Goal: Task Accomplishment & Management: Complete application form

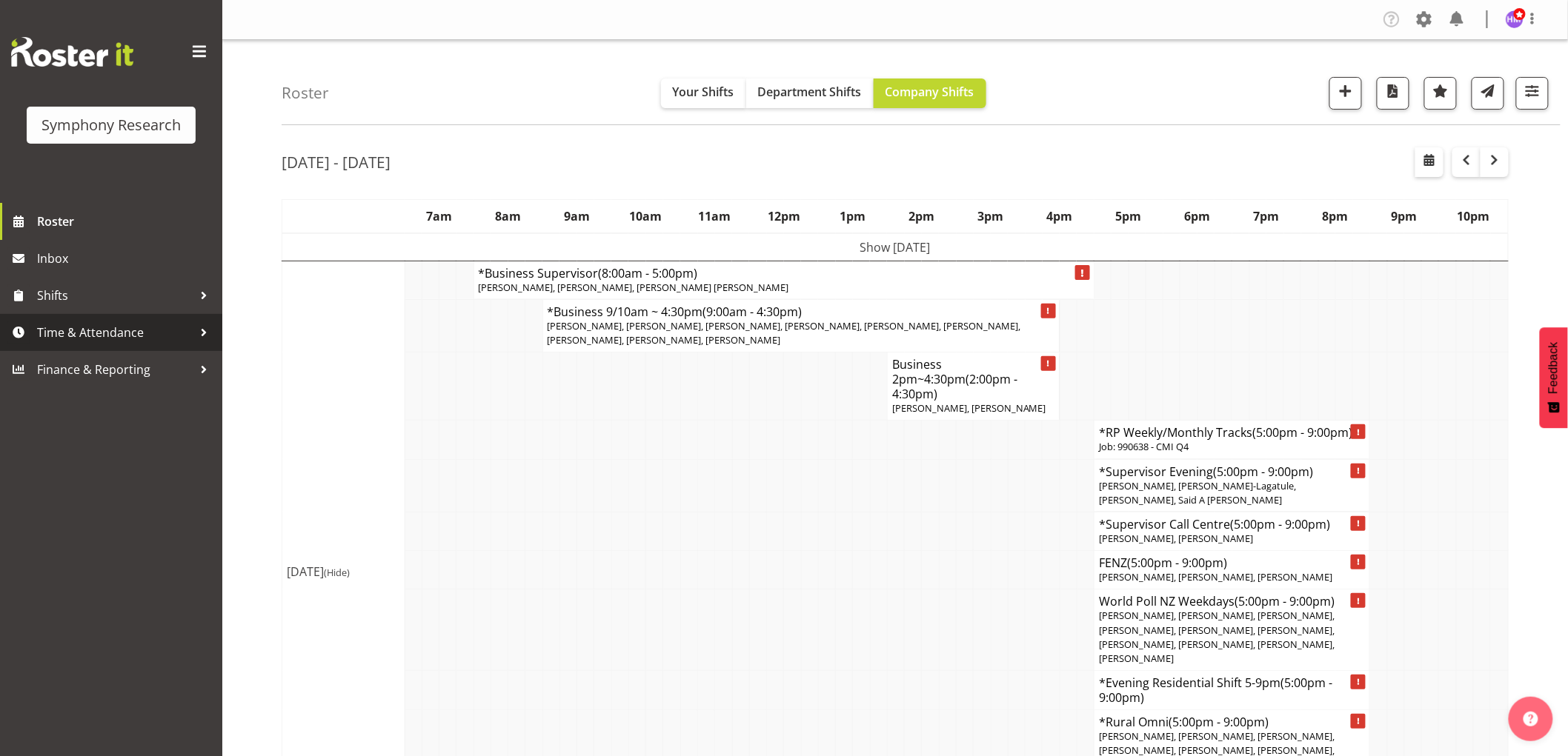
click at [117, 331] on span "Time & Attendance" at bounding box center [115, 333] width 156 height 22
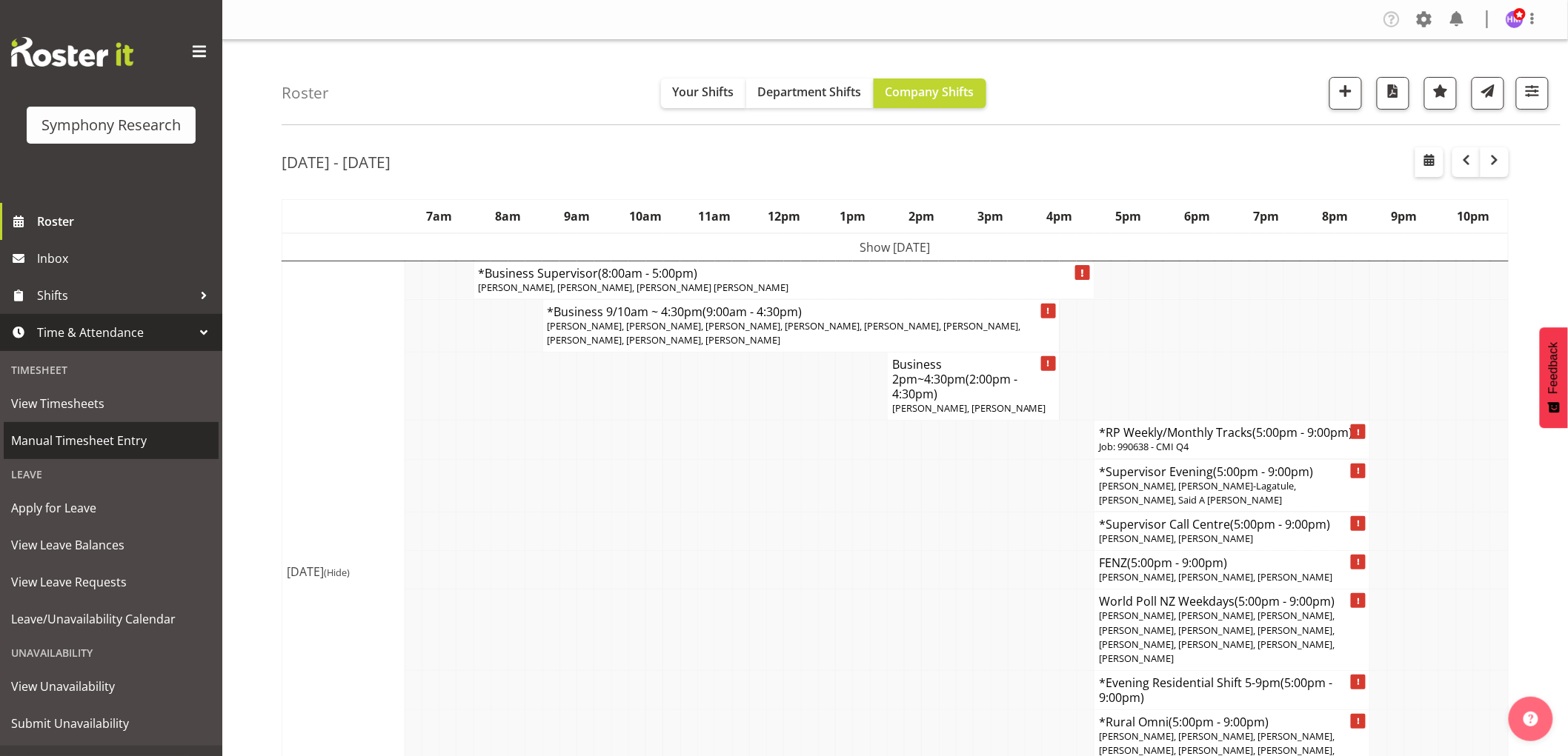
click at [123, 440] on span "Manual Timesheet Entry" at bounding box center [111, 441] width 200 height 22
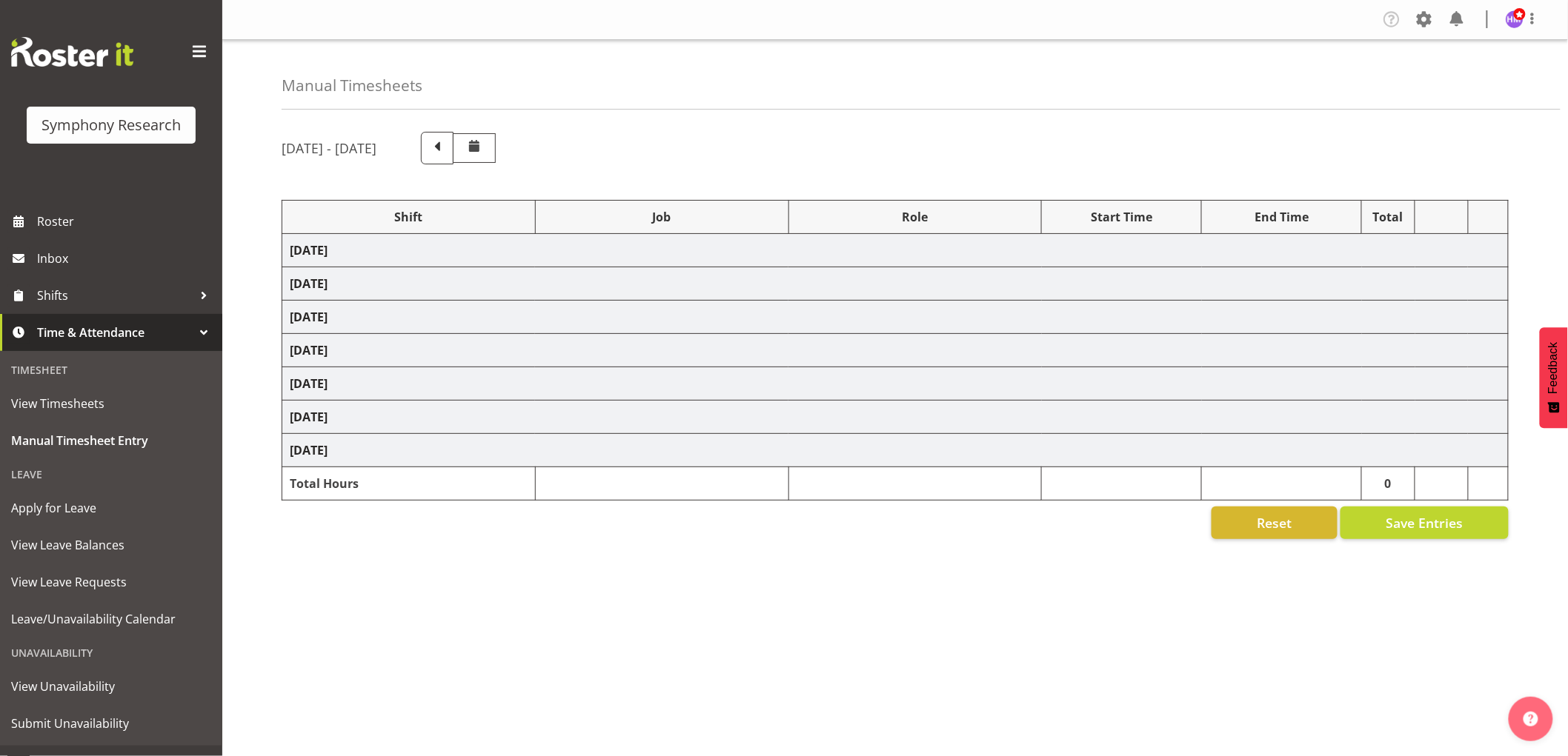
select select "1607"
select select "2379"
select select "1607"
select select "10549"
select select "1607"
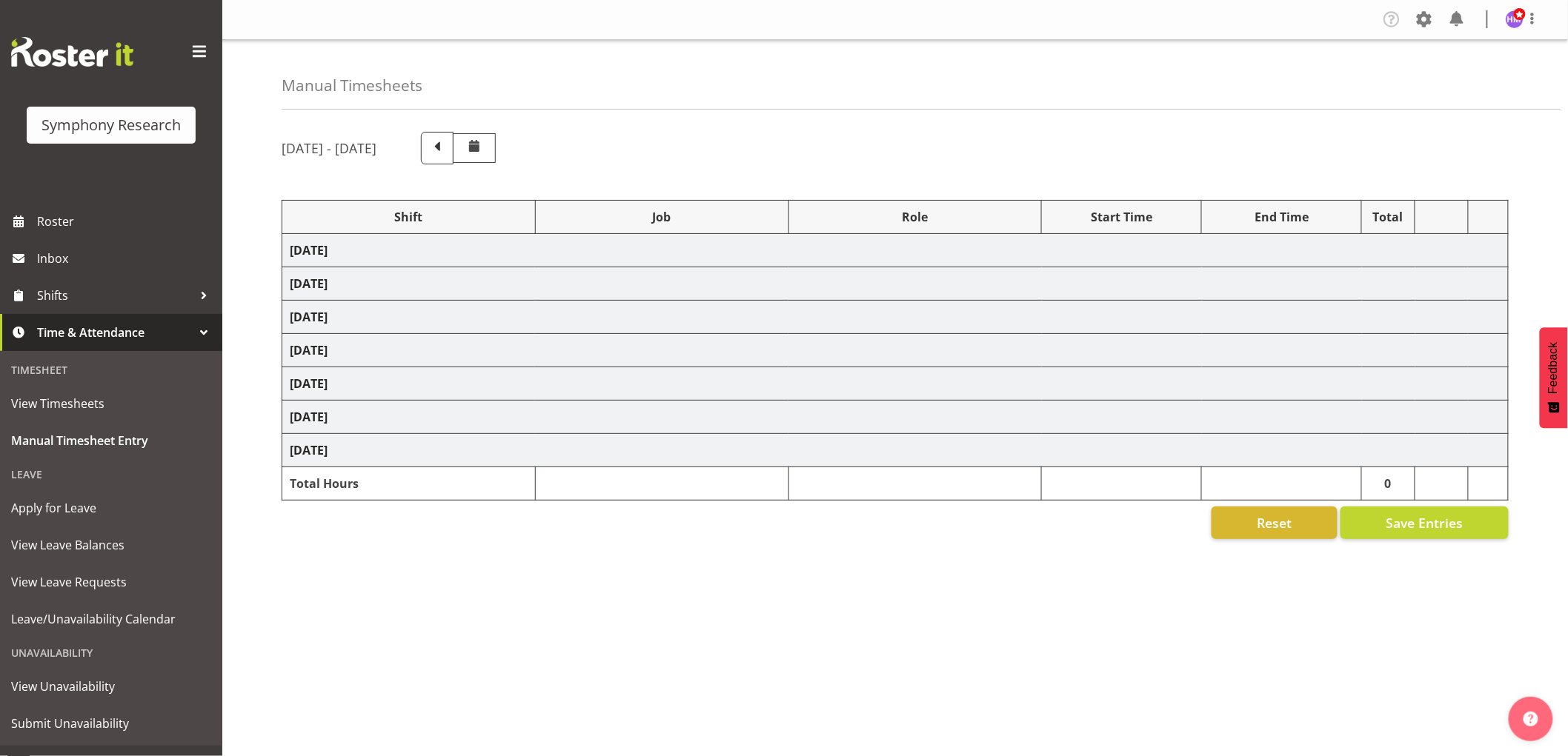
select select "9426"
select select "1607"
select select "9636"
select select "1607"
select select "10242"
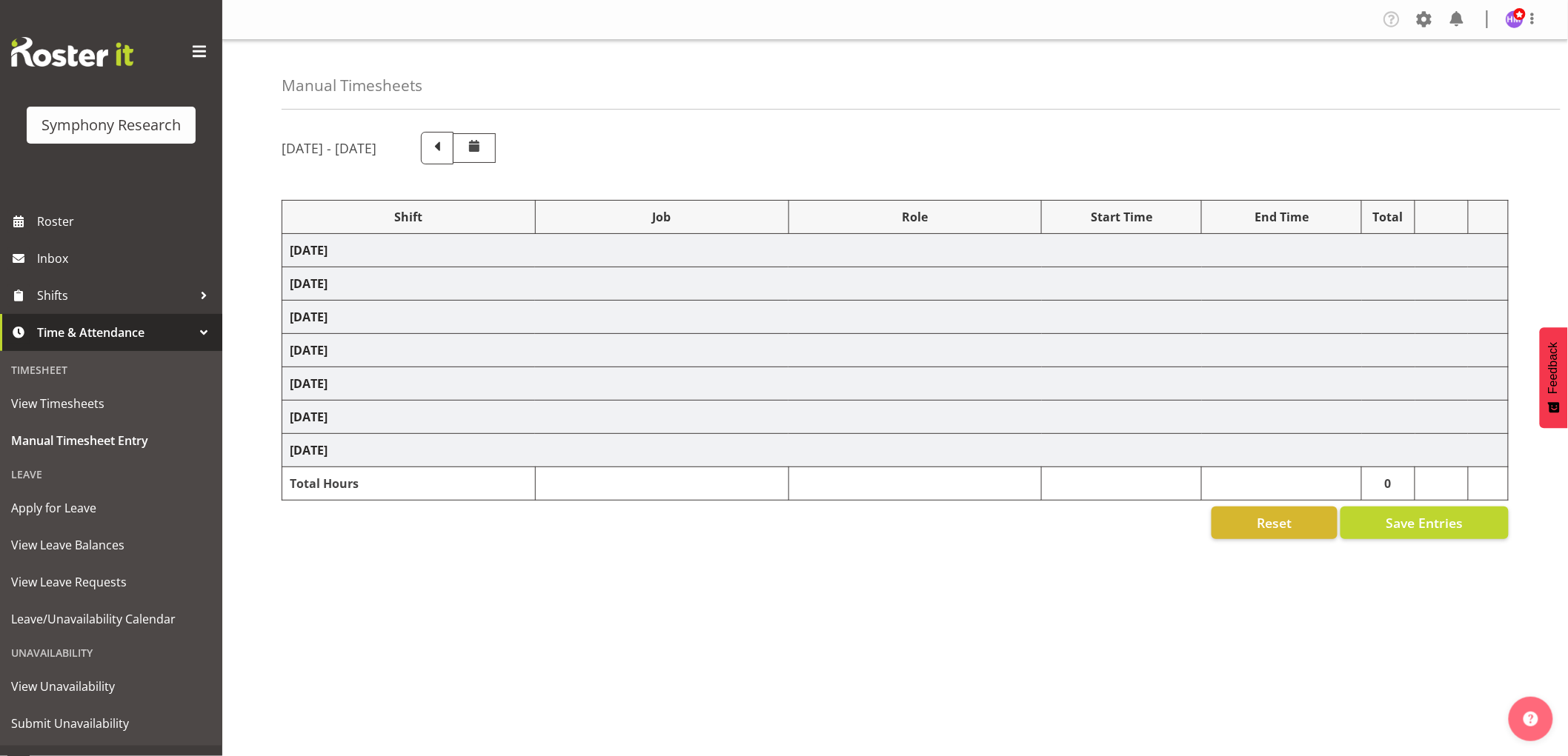
select select "1607"
select select "743"
select select "1607"
select select "743"
select select "1607"
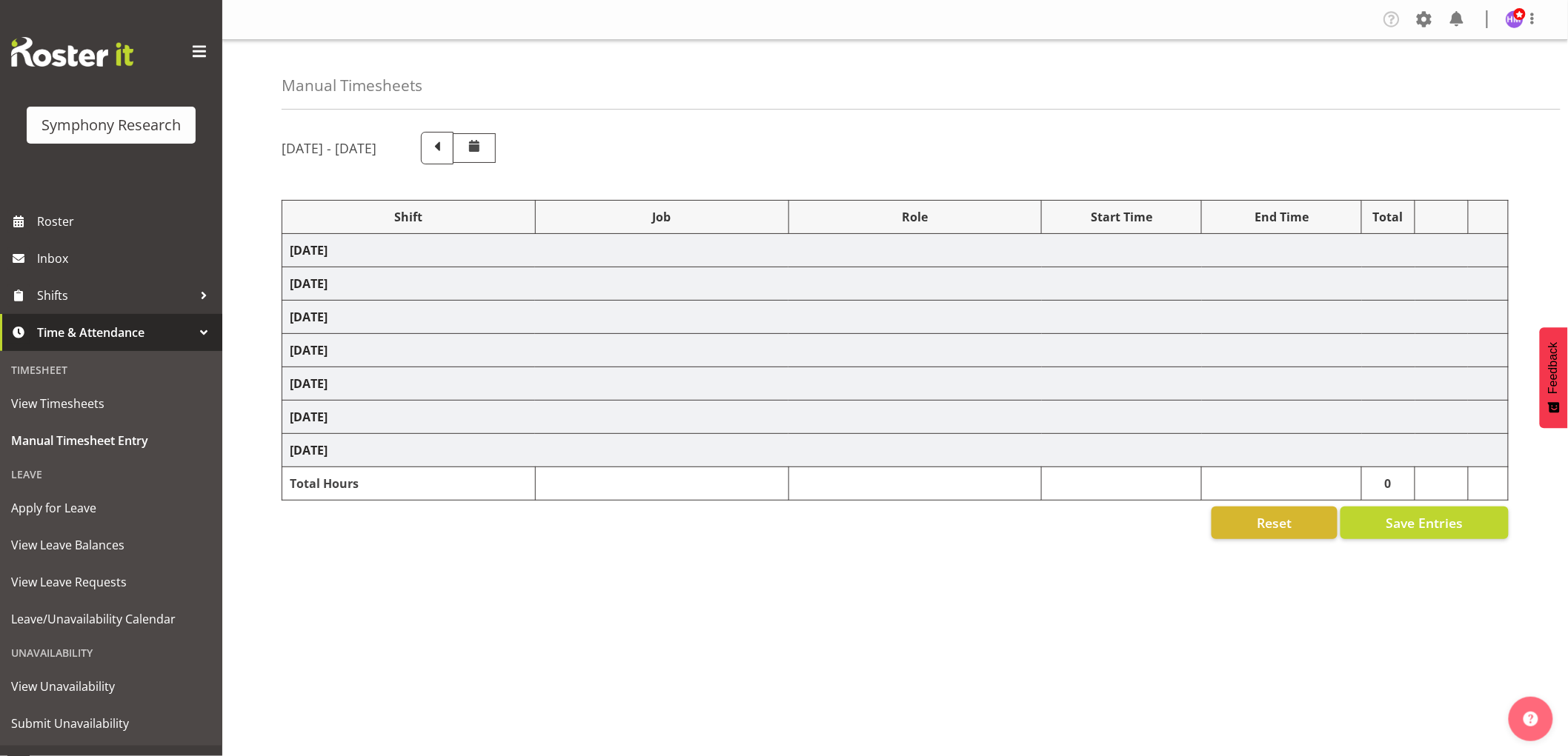
select select "757"
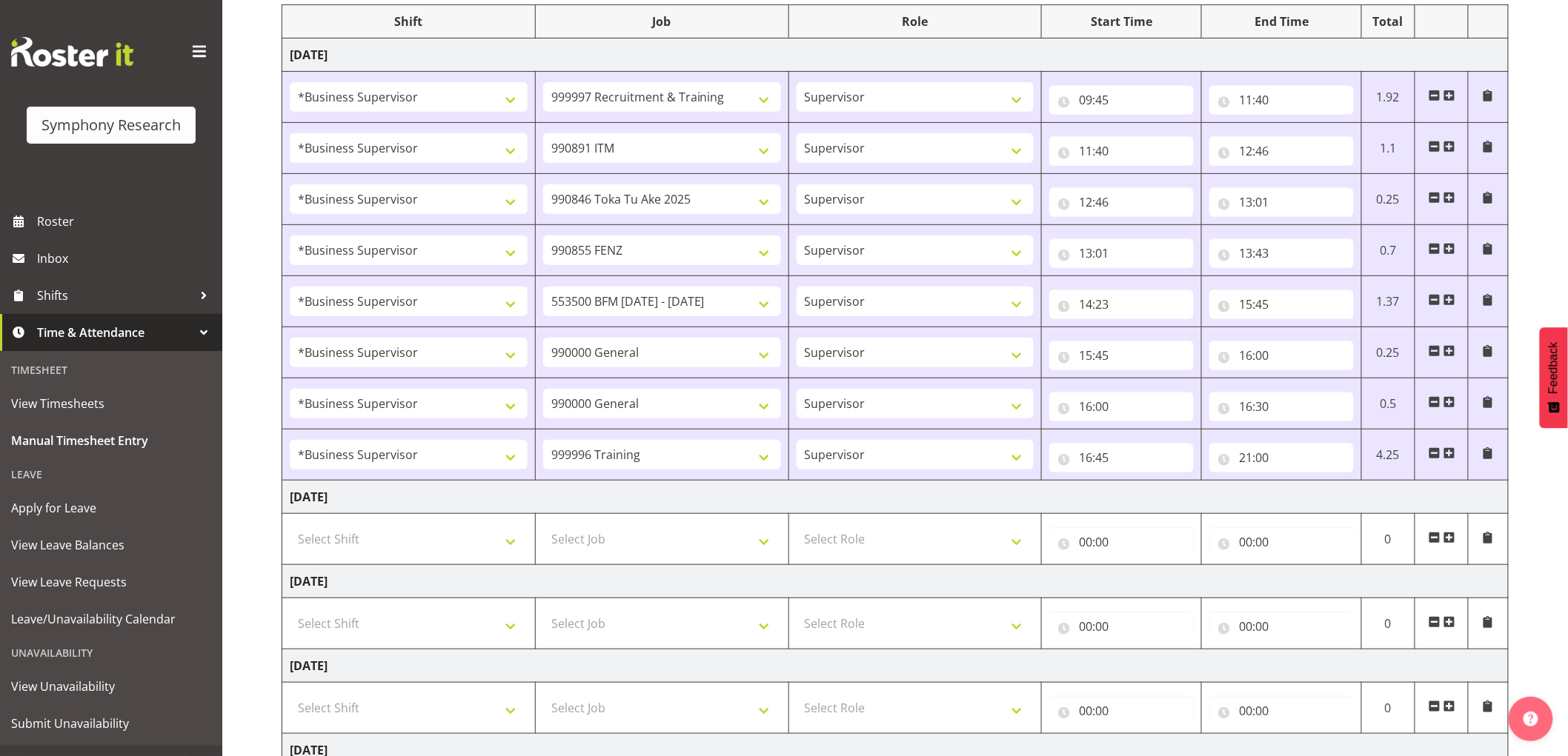
scroll to position [493, 0]
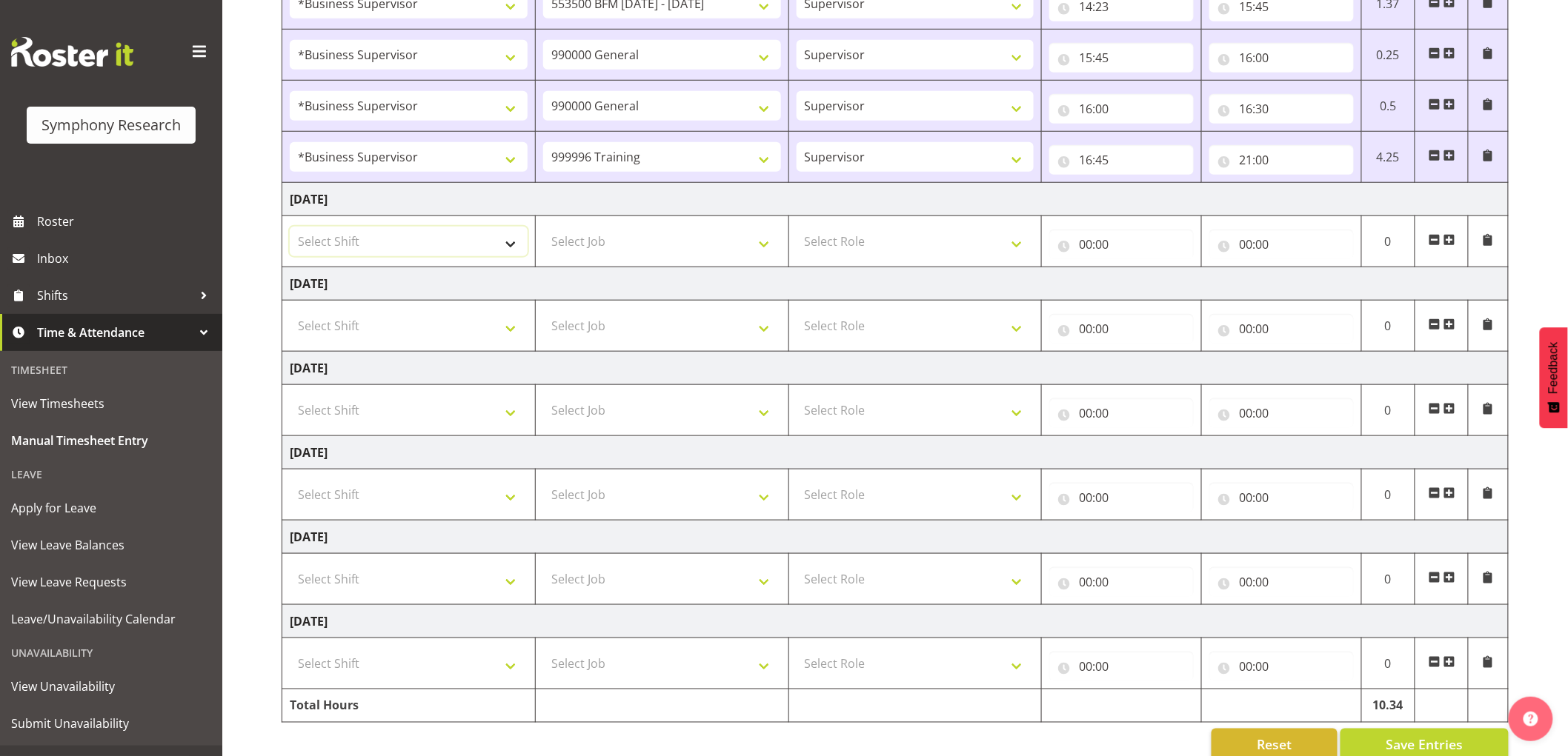
click at [427, 255] on select "Select Shift !!Weekend Residential (Roster IT Shift Label) *Business 9/10am ~ 4…" at bounding box center [408, 241] width 238 height 29
select select "1607"
click at [290, 227] on select "Select Shift !!Weekend Residential (Roster IT Shift Label) *Business 9/10am ~ 4…" at bounding box center [408, 241] width 238 height 29
click at [640, 234] on select "Select Job 550060 IF Admin 553492 World Poll Aus Wave 2 Main 2025 553493 World …" at bounding box center [662, 241] width 238 height 29
select select "2379"
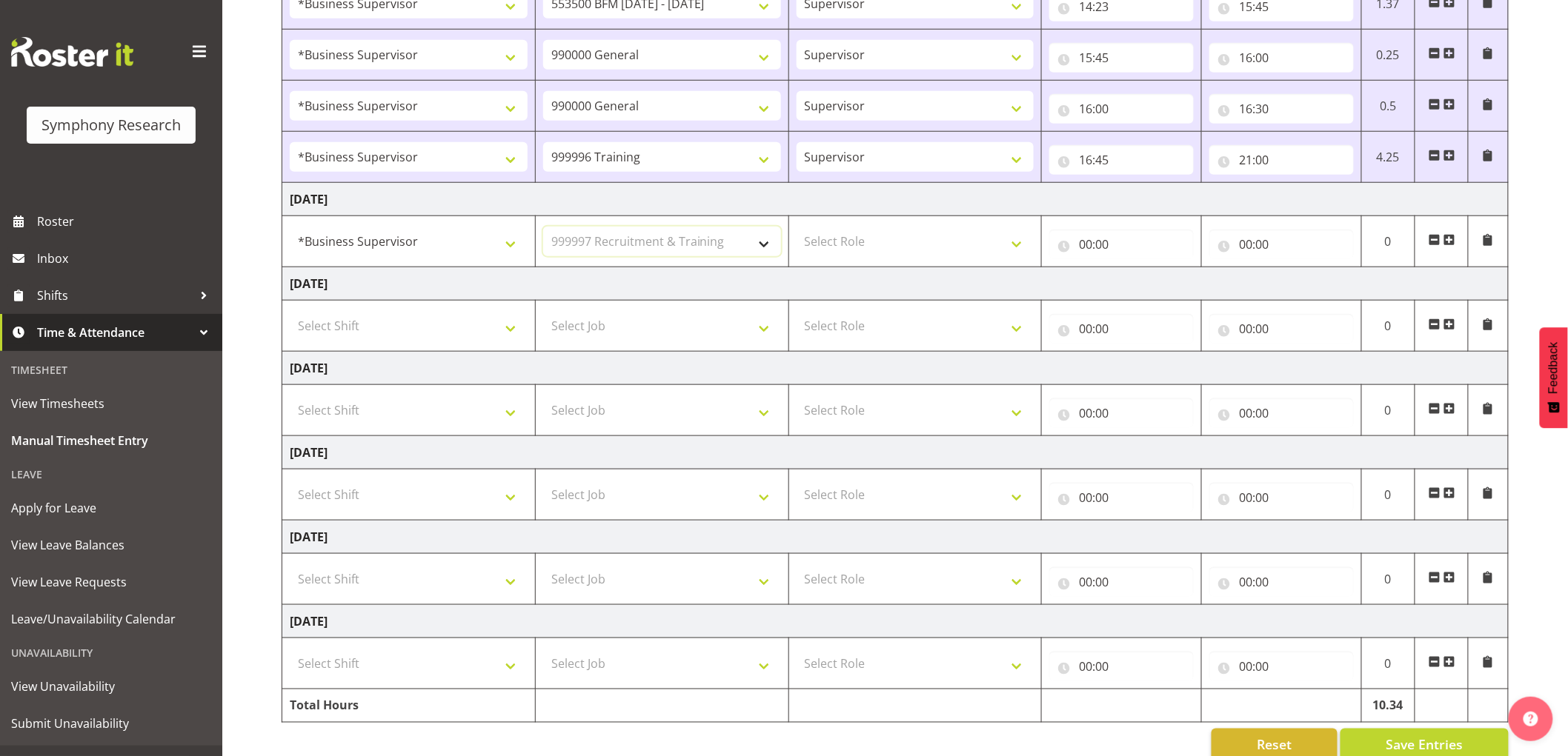
click at [543, 227] on select "Select Job 550060 IF Admin 553492 World Poll Aus Wave 2 Main 2025 553493 World …" at bounding box center [662, 241] width 238 height 29
click at [931, 255] on select "Select Role Supervisor Interviewing Briefing" at bounding box center [915, 241] width 238 height 29
select select "45"
click at [796, 227] on select "Select Role Supervisor Interviewing Briefing" at bounding box center [915, 241] width 238 height 29
click at [1092, 253] on input "00:00" at bounding box center [1121, 244] width 145 height 29
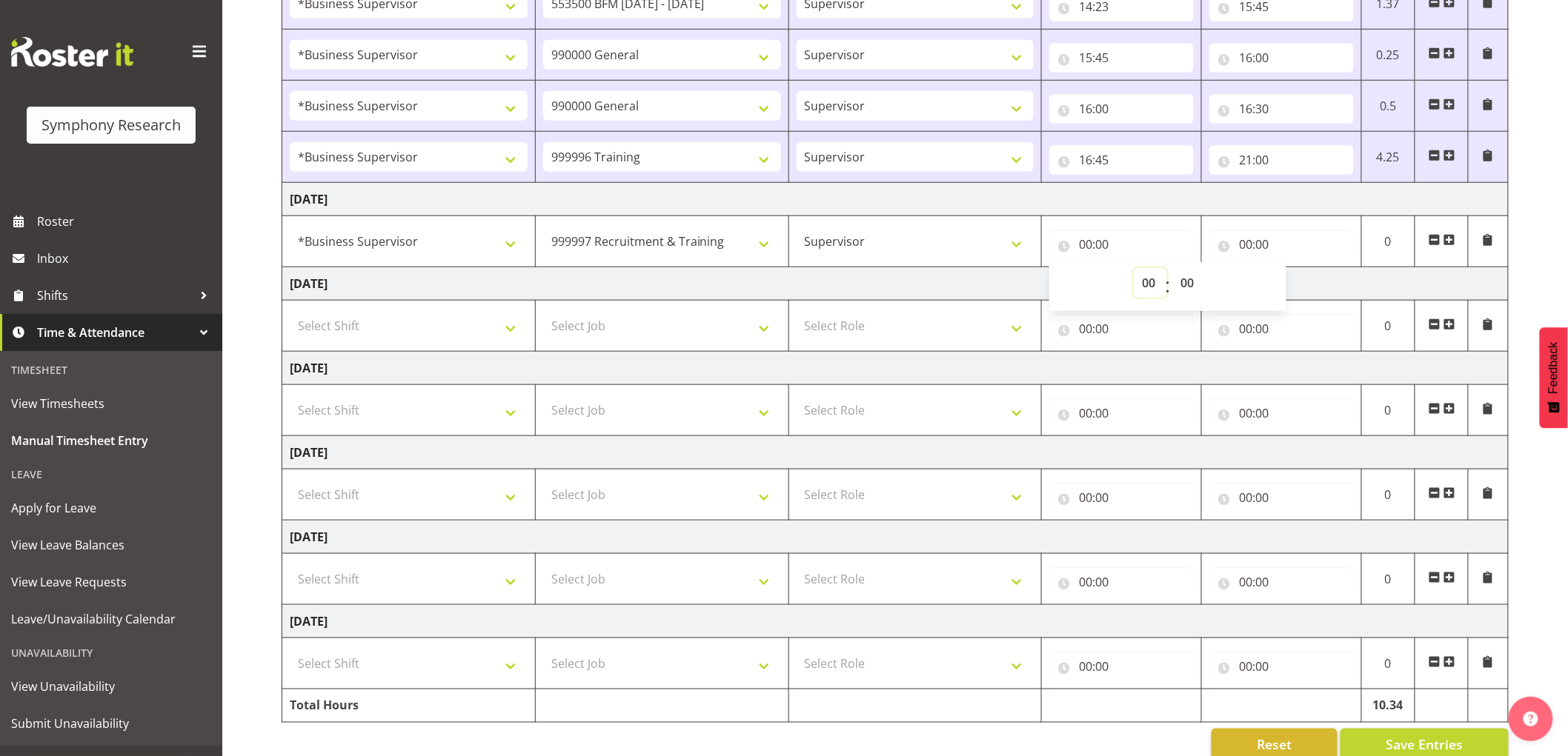
drag, startPoint x: 1151, startPoint y: 285, endPoint x: 1169, endPoint y: 280, distance: 18.7
click at [1167, 280] on div "00 01 02 03 04 05 06 07 08 09 10 11 12 13 14 15 16 17 18 19 20 21 22 23 : 00 01…" at bounding box center [1167, 286] width 237 height 37
select select "9"
click at [1134, 269] on select "00 01 02 03 04 05 06 07 08 09 10 11 12 13 14 15 16 17 18 19 20 21 22 23" at bounding box center [1150, 283] width 34 height 29
type input "09:00"
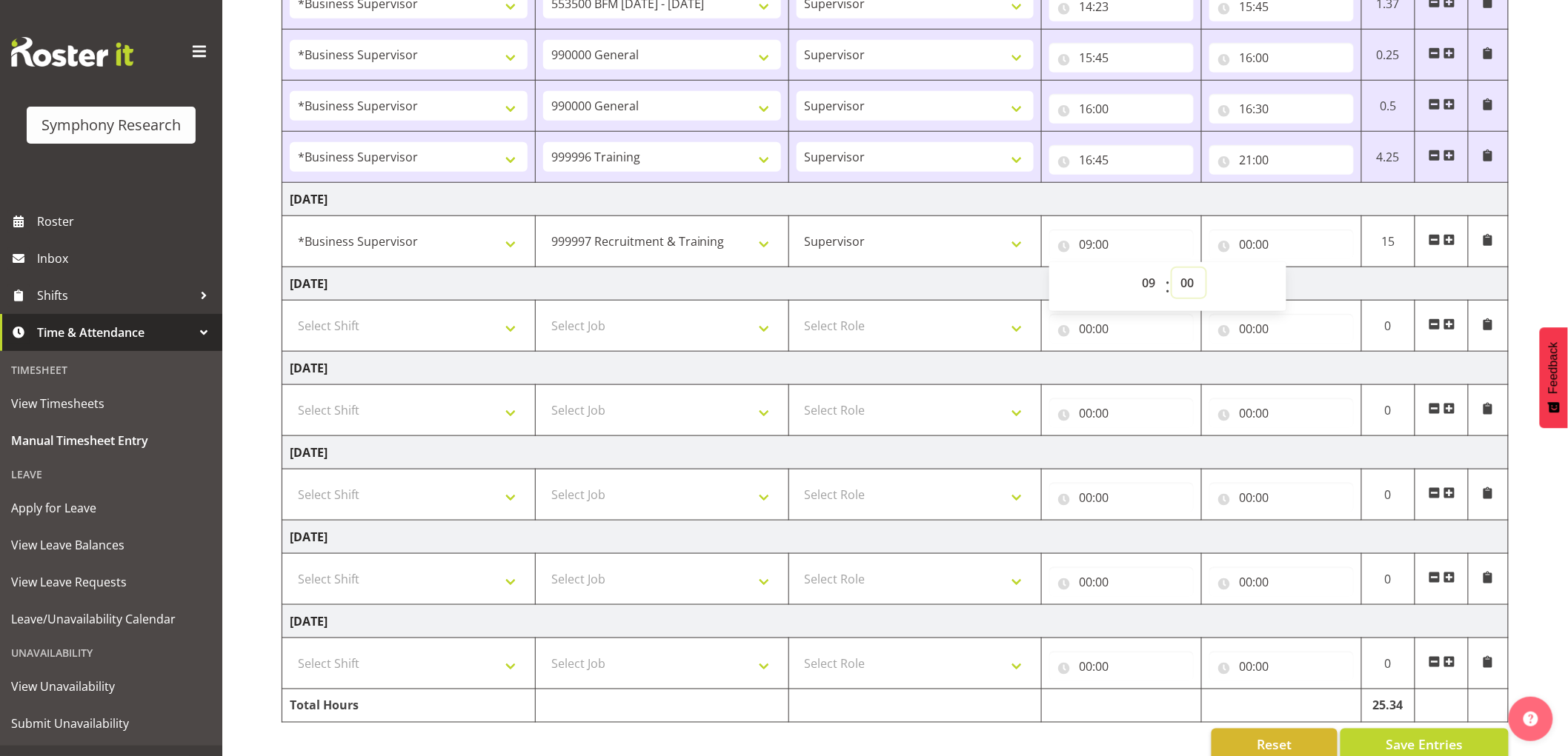
click at [1198, 287] on select "00 01 02 03 04 05 06 07 08 09 10 11 12 13 14 15 16 17 18 19 20 21 22 23 24 25 2…" at bounding box center [1189, 283] width 34 height 29
select select "50"
click at [1173, 269] on select "00 01 02 03 04 05 06 07 08 09 10 11 12 13 14 15 16 17 18 19 20 21 22 23 24 25 2…" at bounding box center [1189, 283] width 34 height 29
type input "09:50"
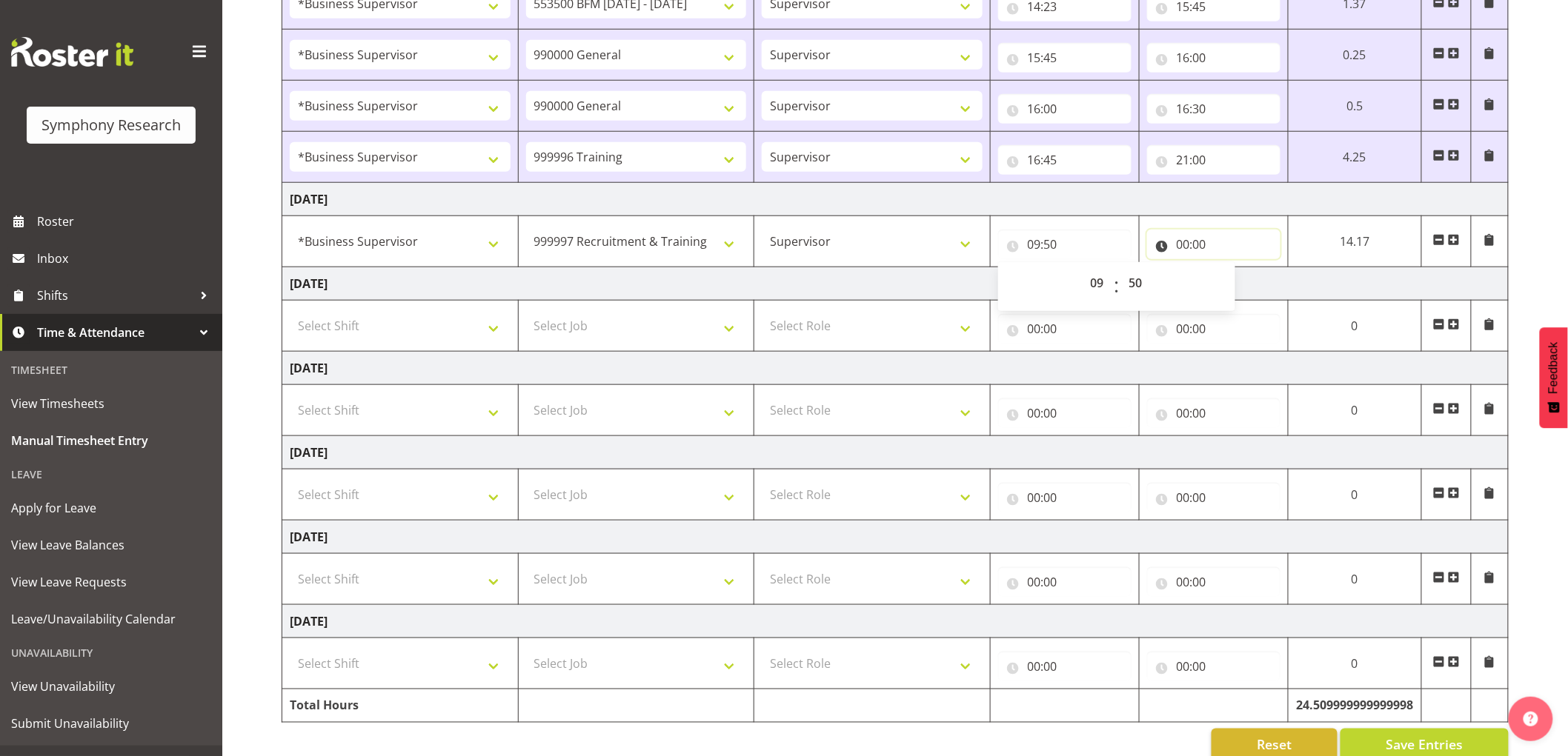
click at [1180, 234] on input "00:00" at bounding box center [1213, 244] width 133 height 29
click at [1245, 285] on select "00 01 02 03 04 05 06 07 08 09 10 11 12 13 14 15 16 17 18 19 20 21 22 23" at bounding box center [1248, 283] width 34 height 29
select select "10"
click at [1265, 269] on select "00 01 02 03 04 05 06 07 08 09 10 11 12 13 14 15 16 17 18 19 20 21 22 23" at bounding box center [1248, 283] width 34 height 29
type input "10:00"
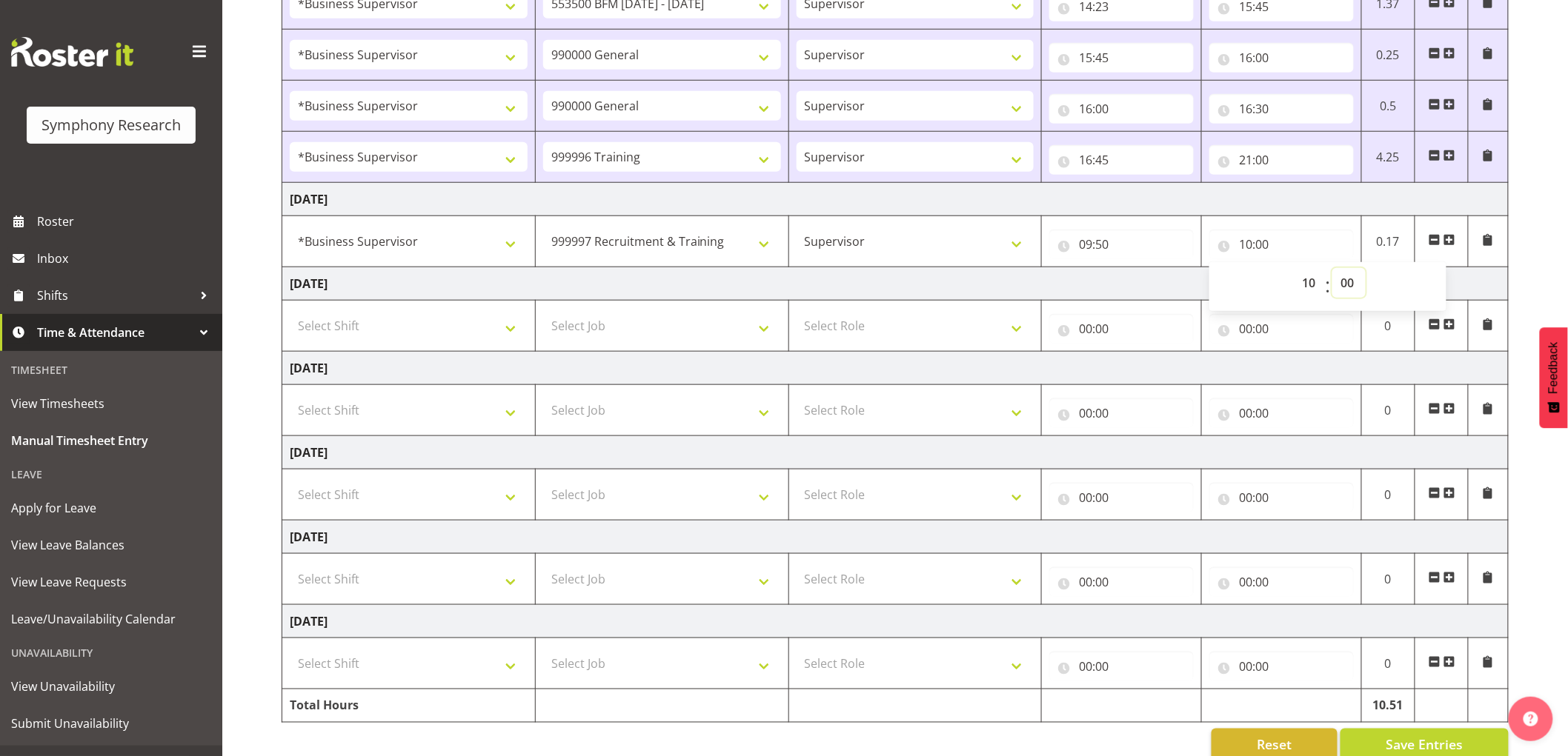
drag, startPoint x: 1350, startPoint y: 282, endPoint x: 1350, endPoint y: 293, distance: 11.0
click at [1350, 282] on select "00 01 02 03 04 05 06 07 08 09 10 11 12 13 14 15 16 17 18 19 20 21 22 23 24 25 2…" at bounding box center [1348, 283] width 34 height 29
select select "40"
click at [1332, 269] on select "00 01 02 03 04 05 06 07 08 09 10 11 12 13 14 15 16 17 18 19 20 21 22 23 24 25 2…" at bounding box center [1348, 283] width 34 height 29
type input "10:40"
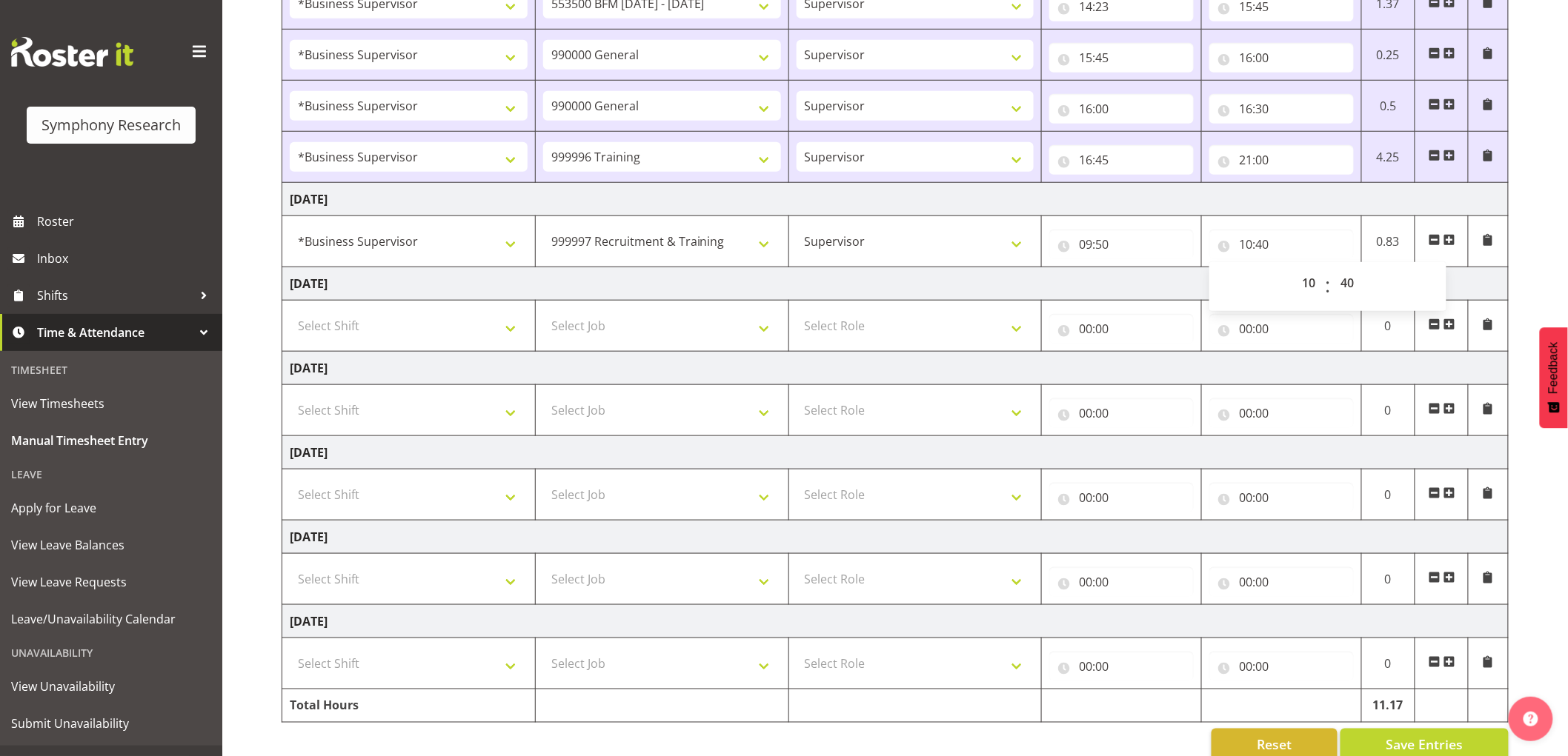
click at [945, 272] on td "Wednesday 27th August 2025" at bounding box center [895, 284] width 1226 height 34
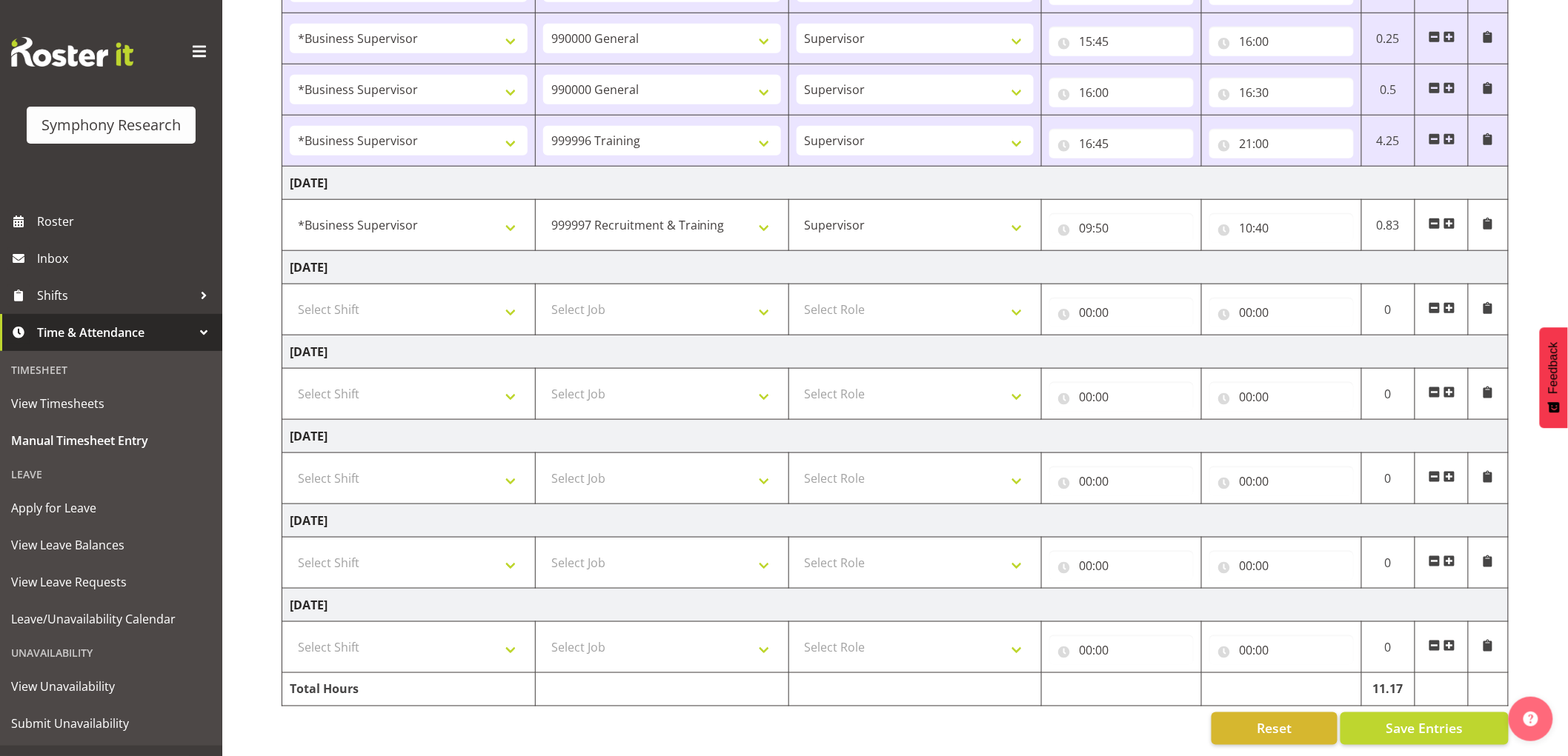
scroll to position [523, 0]
click at [1411, 730] on button "Save Entries" at bounding box center [1424, 729] width 168 height 33
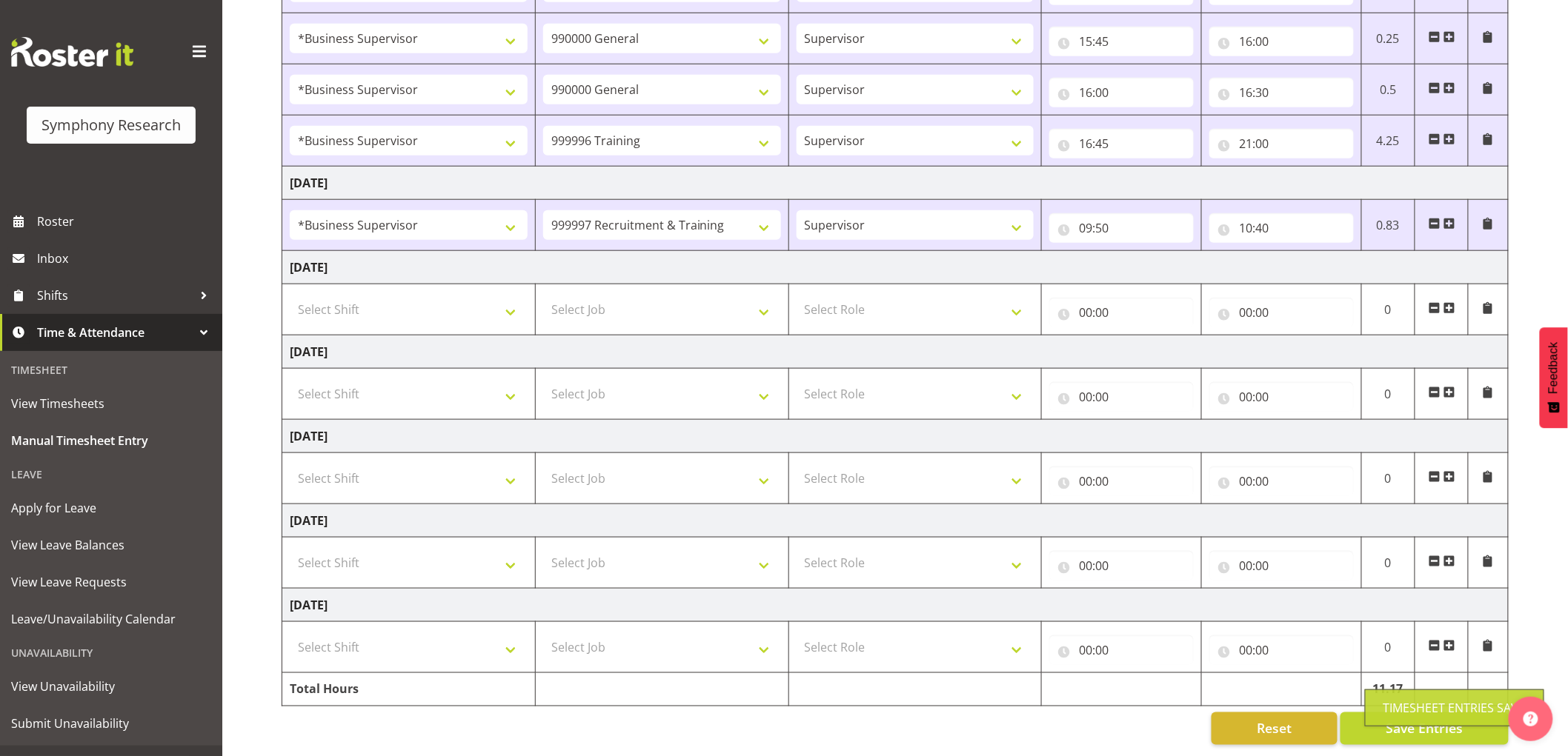
click at [1453, 218] on span at bounding box center [1449, 224] width 12 height 12
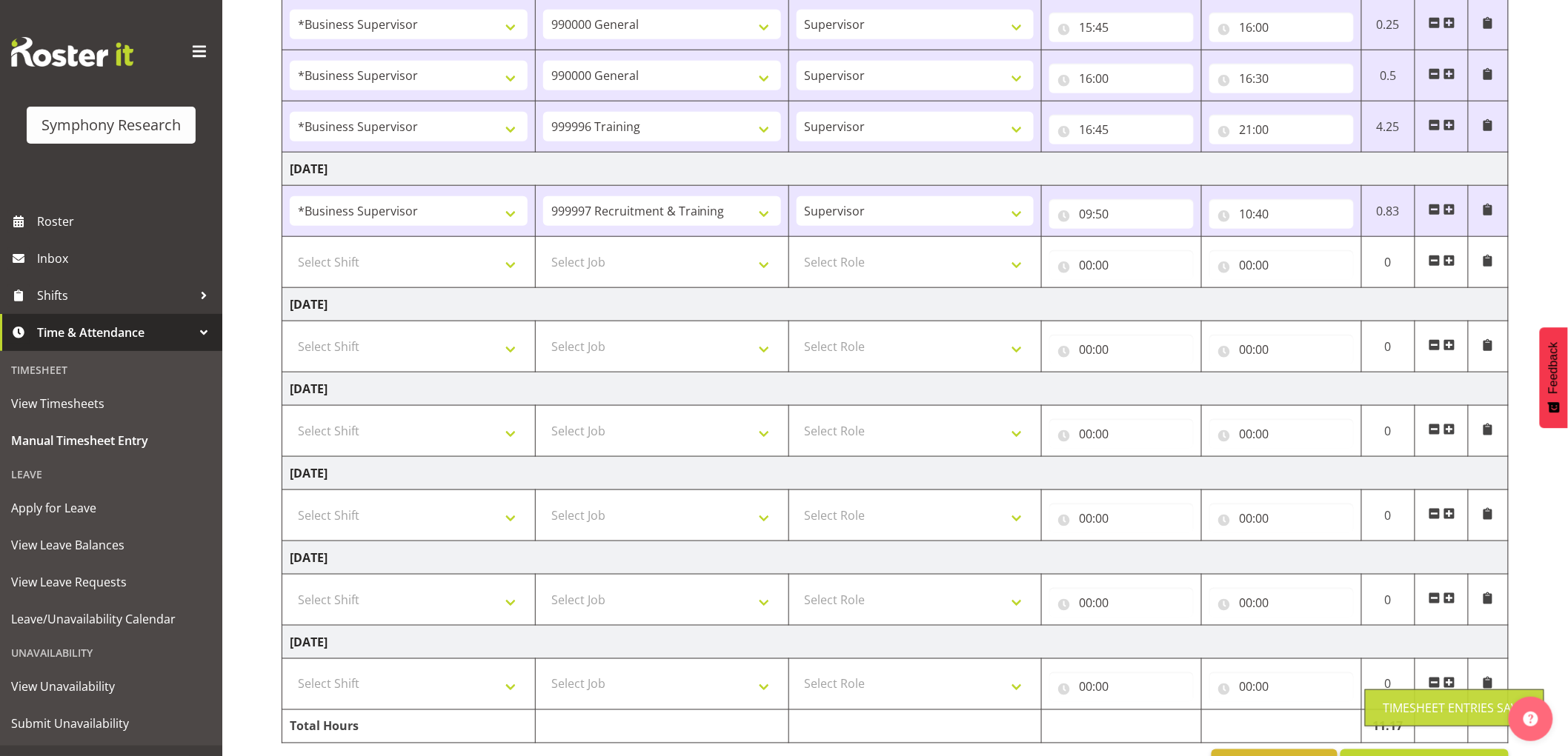
click at [376, 240] on td "Select Shift !!Weekend Residential (Roster IT Shift Label) *Business 9/10am ~ 4…" at bounding box center [408, 262] width 254 height 51
click at [374, 262] on select "Select Shift !!Weekend Residential (Roster IT Shift Label) *Business 9/10am ~ 4…" at bounding box center [408, 262] width 238 height 29
select select "1607"
click at [290, 248] on select "Select Shift !!Weekend Residential (Roster IT Shift Label) *Business 9/10am ~ 4…" at bounding box center [408, 262] width 238 height 29
drag, startPoint x: 637, startPoint y: 262, endPoint x: 628, endPoint y: 266, distance: 9.8
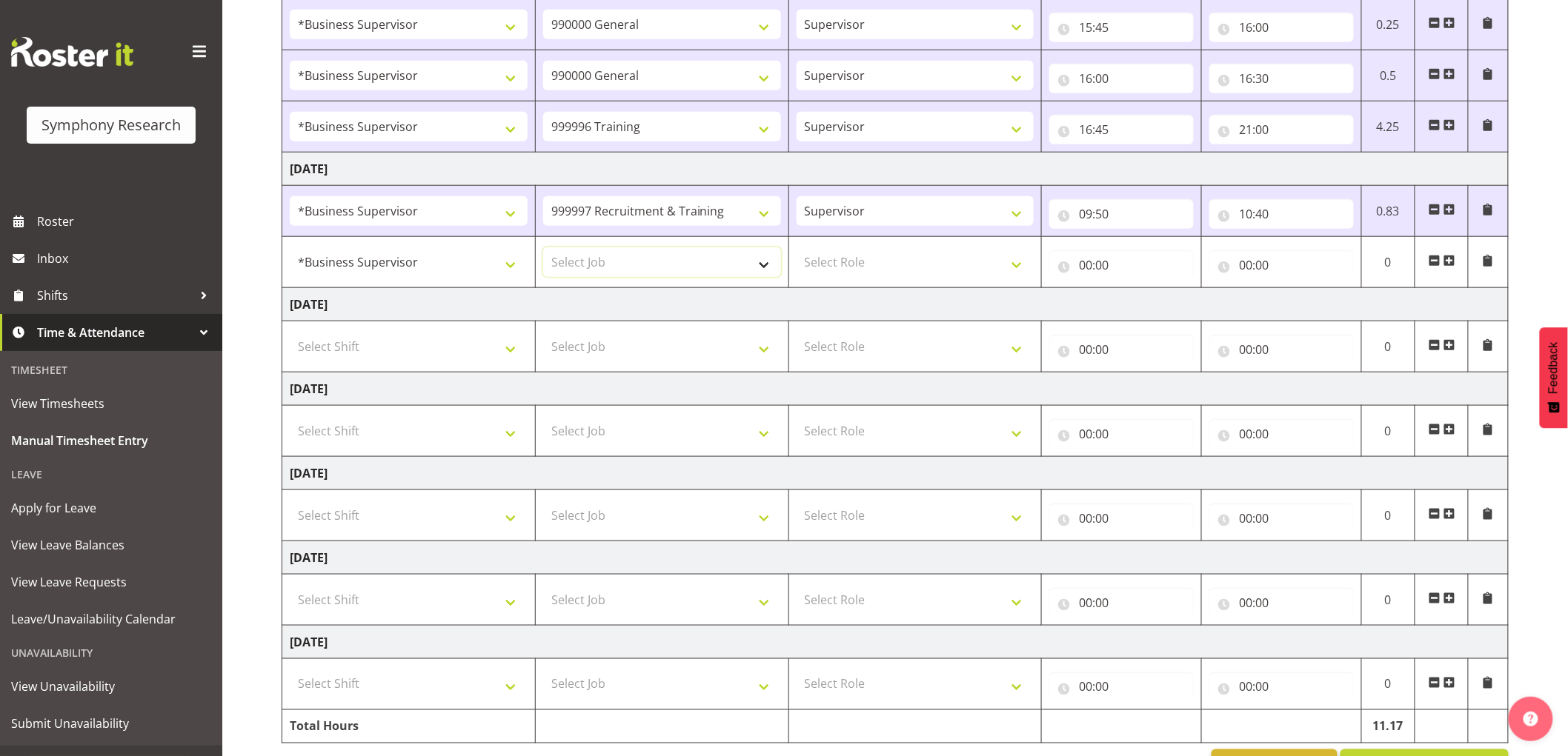
click at [637, 261] on select "Select Job 550060 IF Admin 553492 World Poll Aus Wave 2 Main 2025 553493 World …" at bounding box center [662, 262] width 238 height 29
select select "10242"
click at [543, 248] on select "Select Job 550060 IF Admin 553492 World Poll Aus Wave 2 Main 2025 553493 World …" at bounding box center [662, 262] width 238 height 29
click at [841, 276] on select "Select Role Supervisor Interviewing Briefing" at bounding box center [915, 262] width 238 height 29
select select "45"
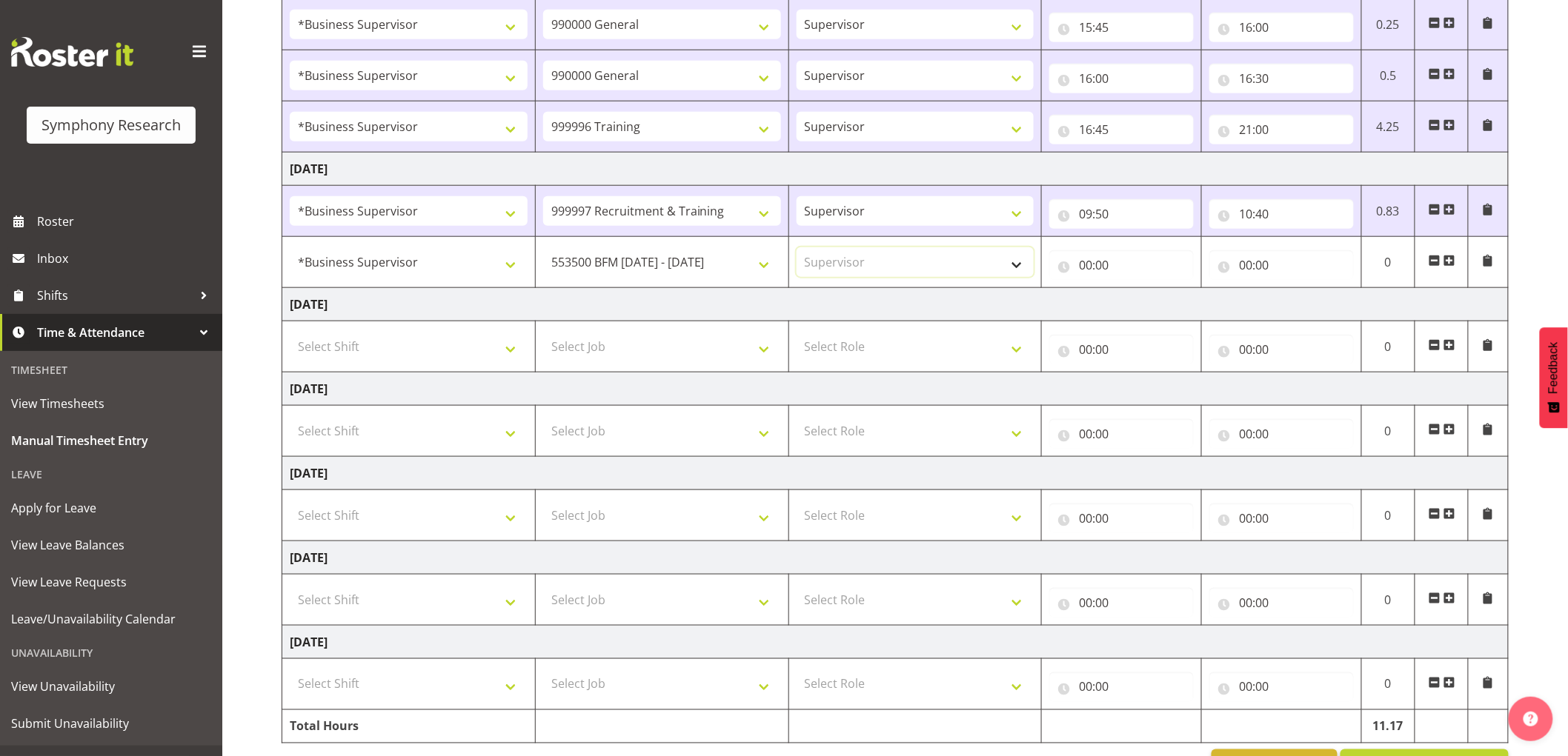
click at [796, 248] on select "Select Role Supervisor Interviewing Briefing" at bounding box center [915, 262] width 238 height 29
click at [1086, 271] on input "00:00" at bounding box center [1121, 265] width 145 height 29
click at [1154, 299] on select "00 01 02 03 04 05 06 07 08 09 10 11 12 13 14 15 16 17 18 19 20 21 22 23" at bounding box center [1150, 304] width 34 height 29
select select "10"
click at [1134, 290] on select "00 01 02 03 04 05 06 07 08 09 10 11 12 13 14 15 16 17 18 19 20 21 22 23" at bounding box center [1150, 304] width 34 height 29
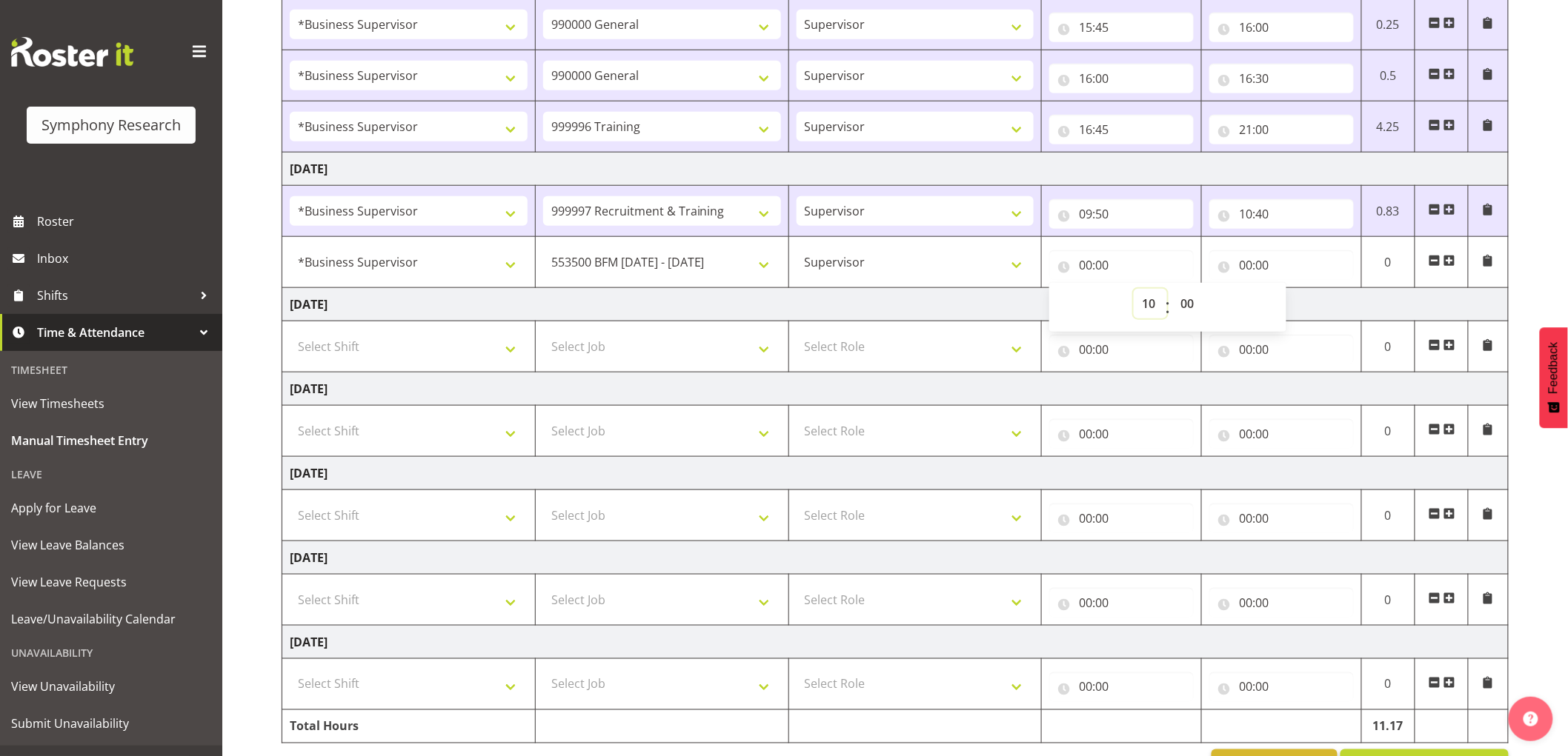
type input "10:00"
click at [1203, 311] on select "00 01 02 03 04 05 06 07 08 09 10 11 12 13 14 15 16 17 18 19 20 21 22 23 24 25 2…" at bounding box center [1189, 304] width 34 height 29
select select "40"
click at [1173, 290] on select "00 01 02 03 04 05 06 07 08 09 10 11 12 13 14 15 16 17 18 19 20 21 22 23 24 25 2…" at bounding box center [1189, 304] width 34 height 29
type input "10:40"
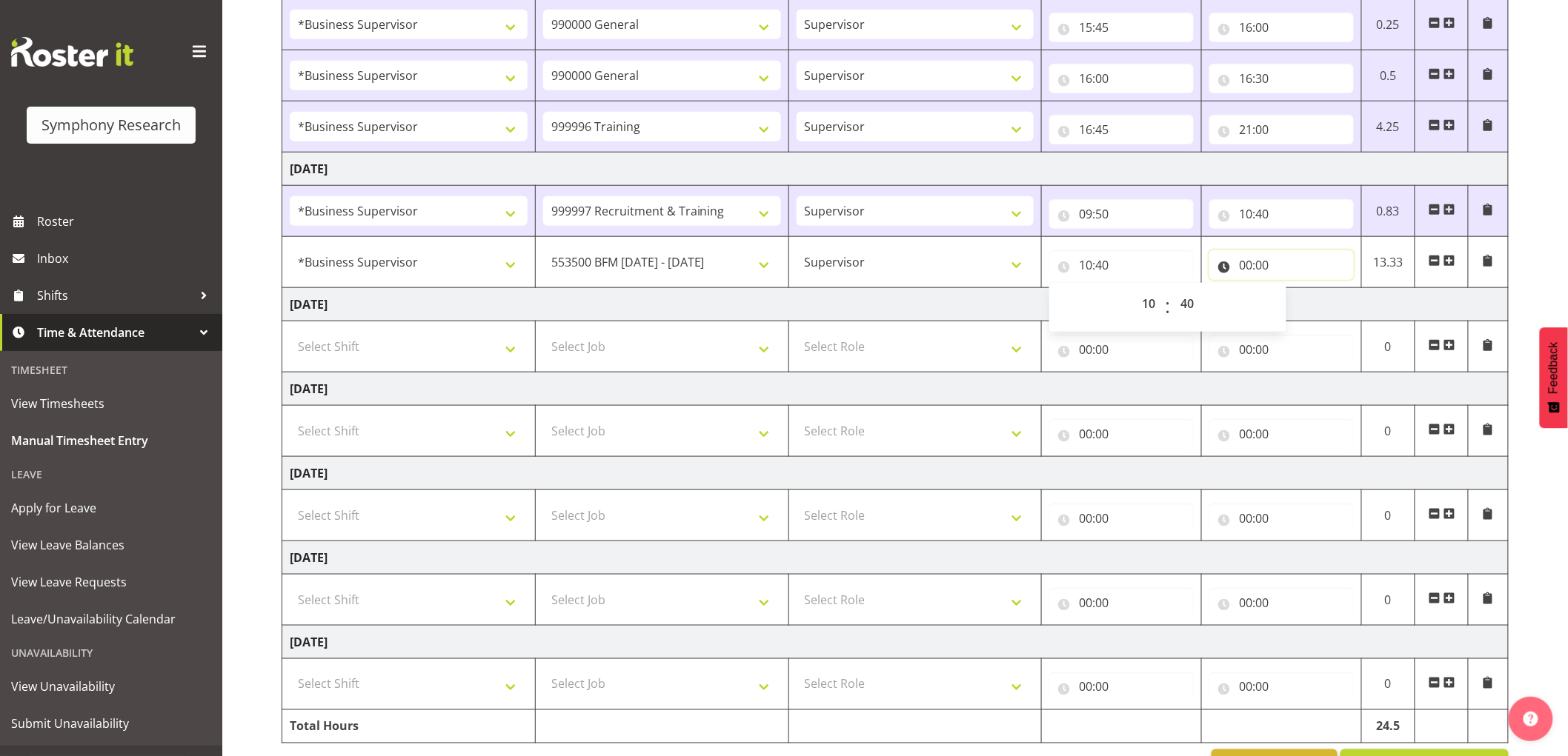
click at [1240, 267] on input "00:00" at bounding box center [1281, 265] width 145 height 29
click at [1298, 305] on select "00 01 02 03 04 05 06 07 08 09 10 11 12 13 14 15 16 17 18 19 20 21 22 23" at bounding box center [1310, 304] width 34 height 29
select select "10"
click at [1294, 290] on select "00 01 02 03 04 05 06 07 08 09 10 11 12 13 14 15 16 17 18 19 20 21 22 23" at bounding box center [1310, 304] width 34 height 29
type input "10:00"
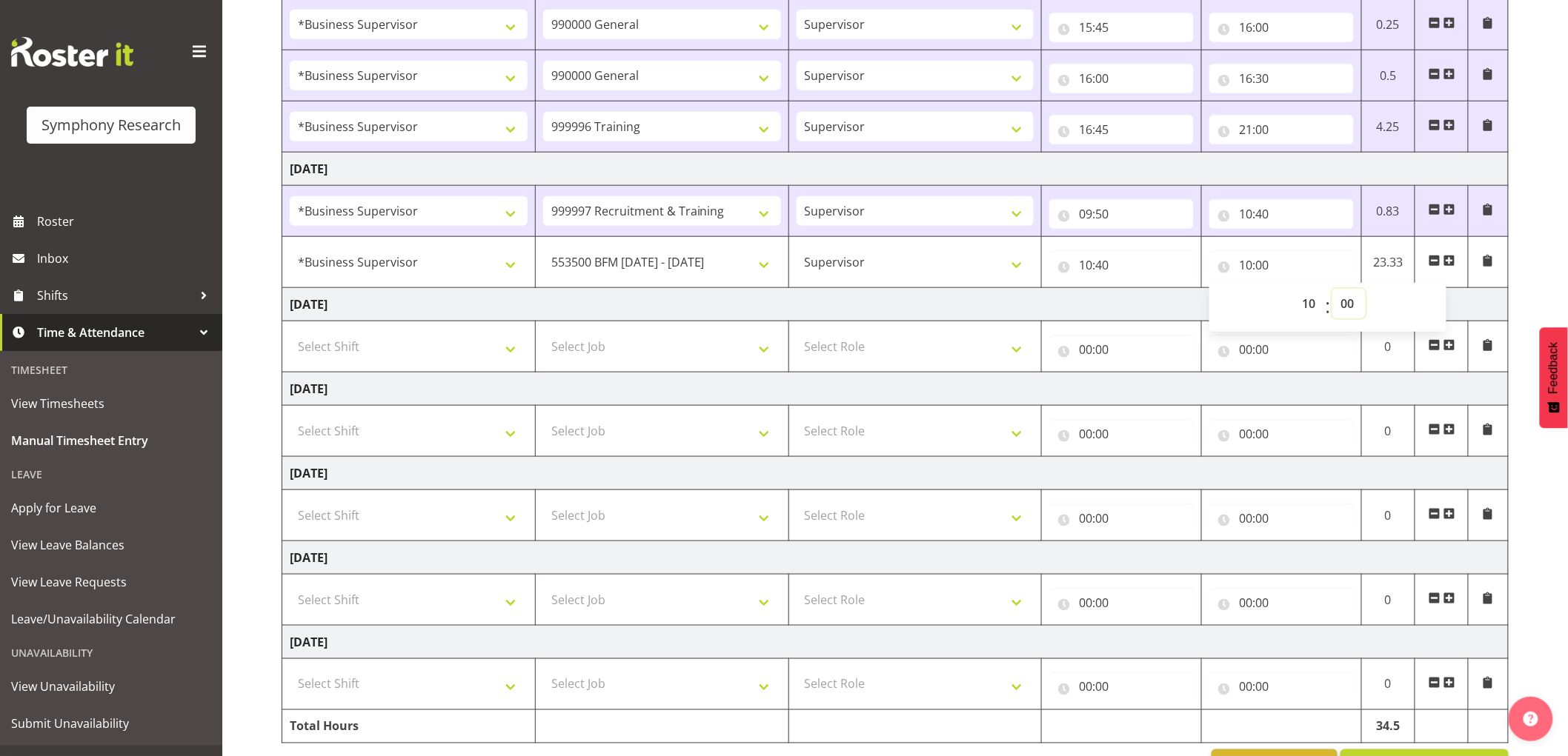
drag, startPoint x: 1346, startPoint y: 306, endPoint x: 1183, endPoint y: 215, distance: 186.7
click at [1346, 306] on select "00 01 02 03 04 05 06 07 08 09 10 11 12 13 14 15 16 17 18 19 20 21 22 23 24 25 2…" at bounding box center [1348, 304] width 34 height 29
select select "55"
click at [1332, 290] on select "00 01 02 03 04 05 06 07 08 09 10 11 12 13 14 15 16 17 18 19 20 21 22 23 24 25 2…" at bounding box center [1348, 304] width 34 height 29
type input "10:55"
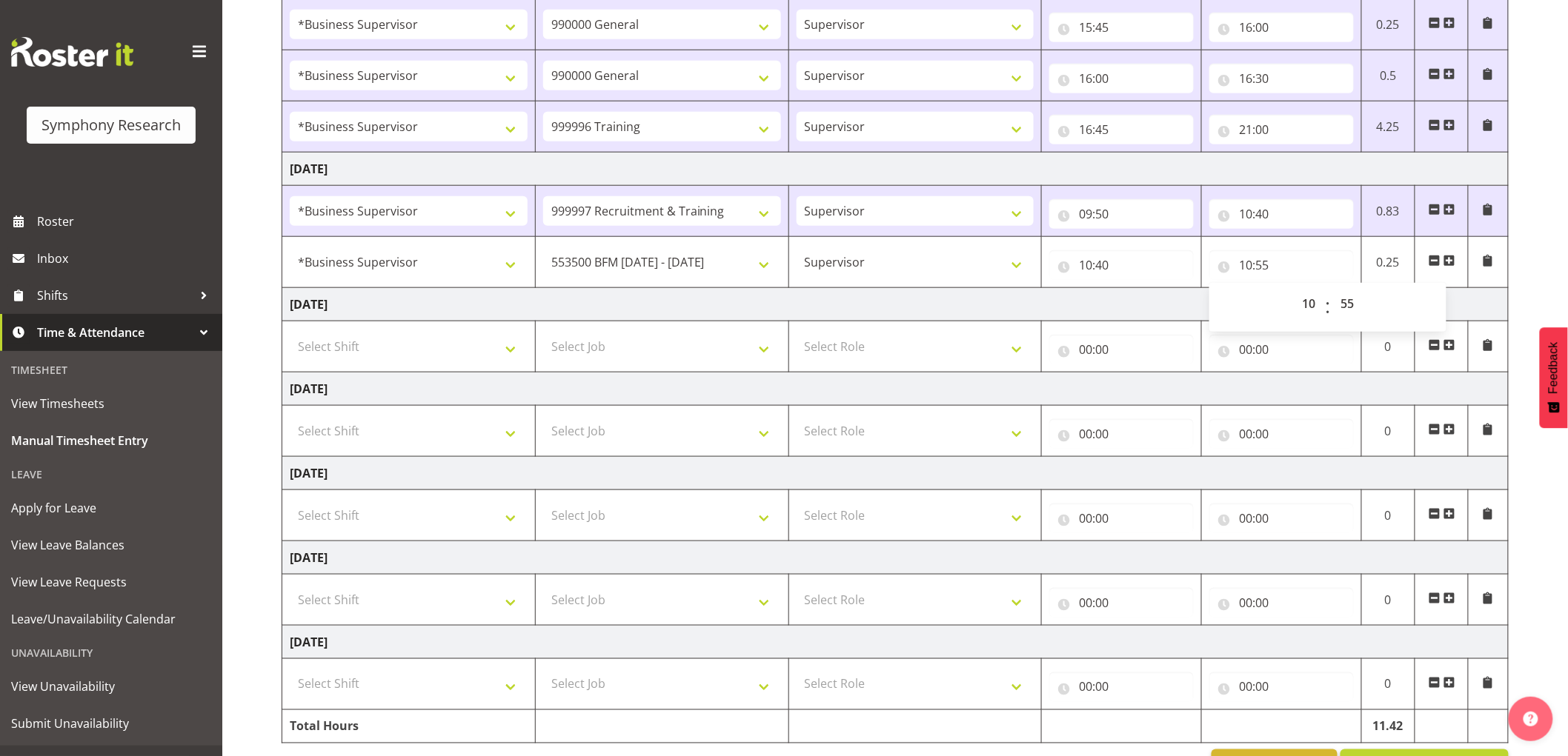
click at [1198, 181] on td "Tuesday 26th August 2025" at bounding box center [895, 169] width 1226 height 34
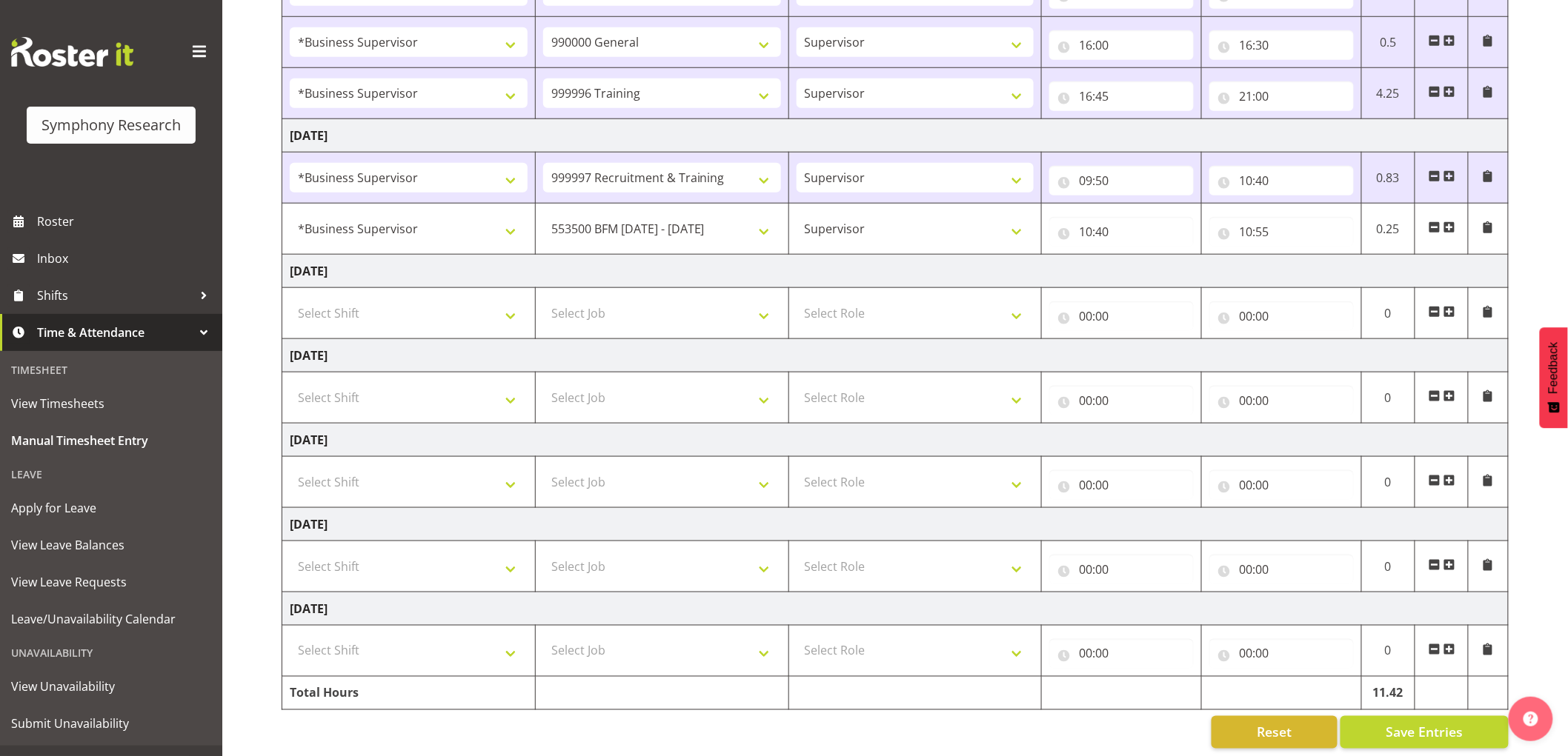
scroll to position [574, 0]
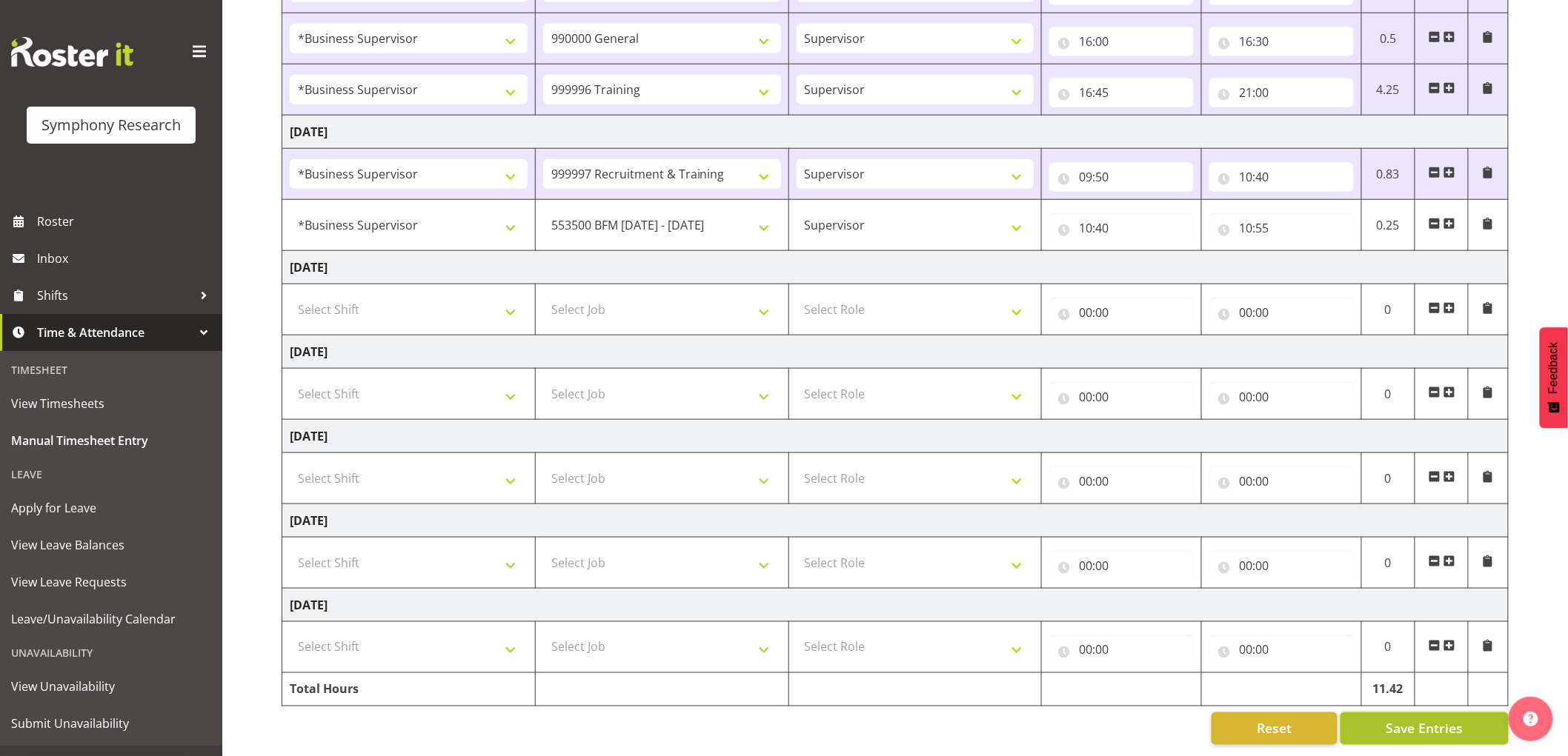
click at [1390, 723] on span "Save Entries" at bounding box center [1423, 728] width 77 height 19
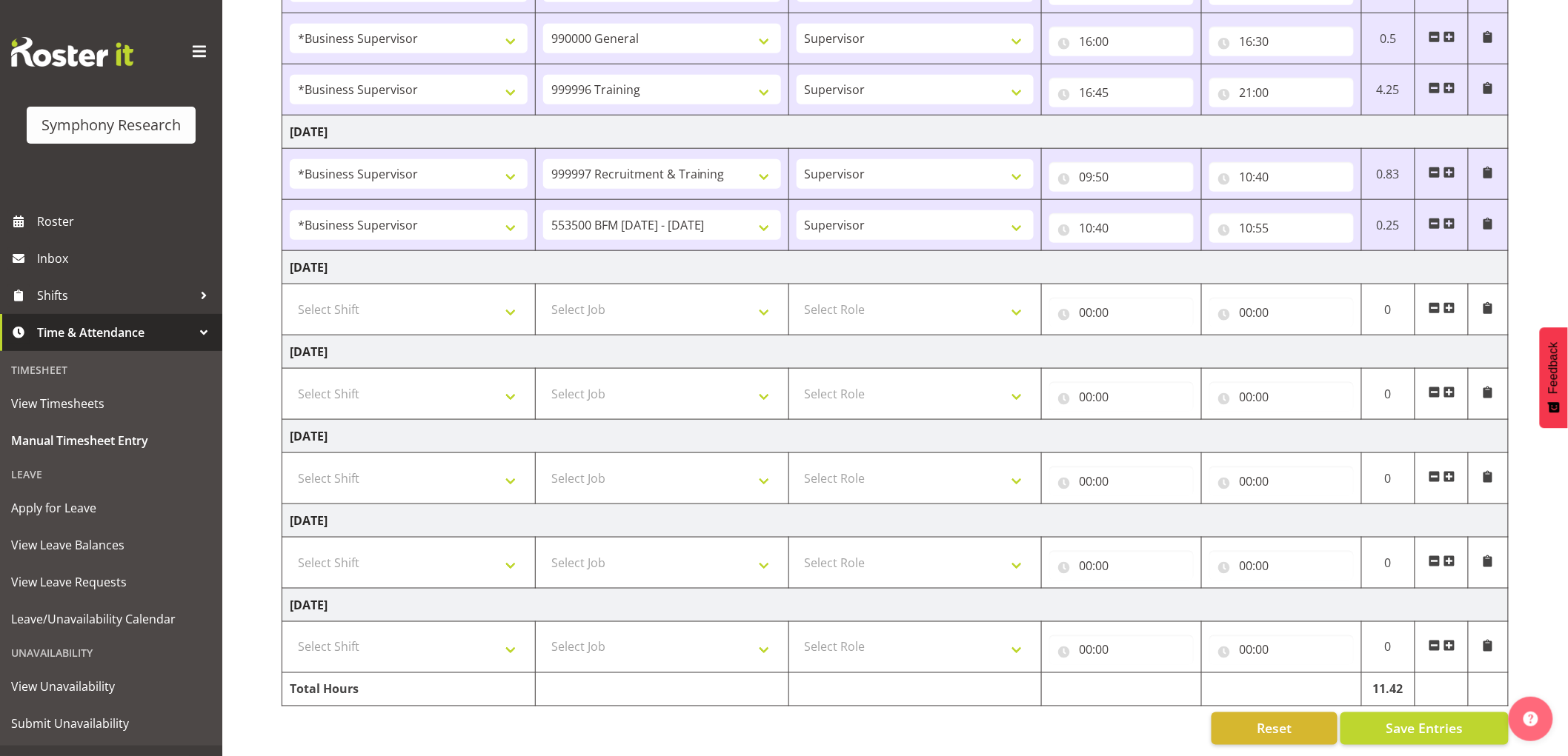
click at [1450, 218] on span at bounding box center [1449, 224] width 12 height 12
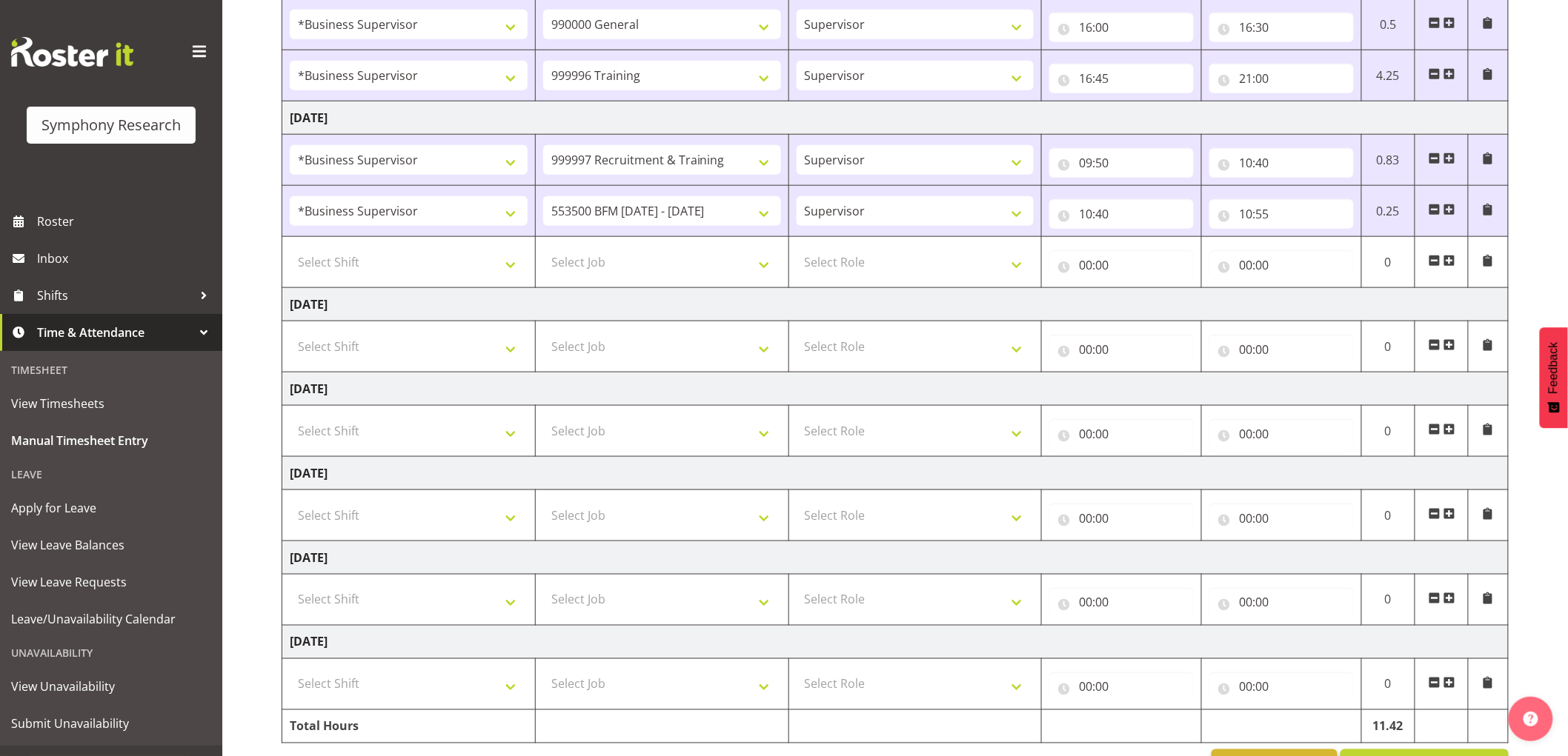
click at [350, 280] on td "Select Shift !!Weekend Residential (Roster IT Shift Label) *Business 9/10am ~ 4…" at bounding box center [408, 262] width 254 height 51
click at [363, 265] on select "Select Shift !!Weekend Residential (Roster IT Shift Label) *Business 9/10am ~ 4…" at bounding box center [408, 262] width 238 height 29
select select "1607"
click at [290, 248] on select "Select Shift !!Weekend Residential (Roster IT Shift Label) *Business 9/10am ~ 4…" at bounding box center [408, 262] width 238 height 29
drag, startPoint x: 729, startPoint y: 274, endPoint x: 712, endPoint y: 277, distance: 17.3
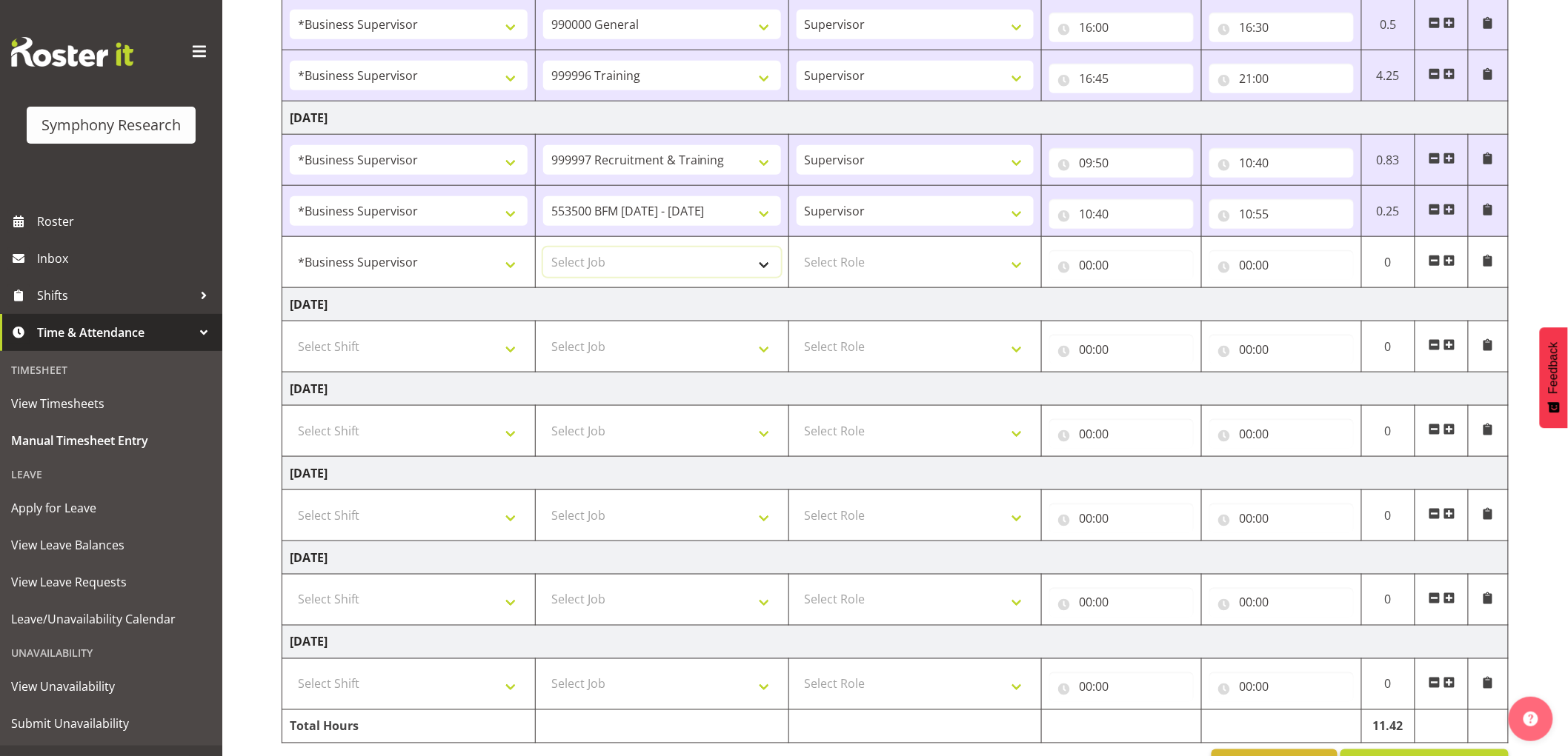
click at [729, 274] on select "Select Job 550060 IF Admin 553492 World Poll Aus Wave 2 Main 2025 553493 World …" at bounding box center [662, 262] width 238 height 29
click at [680, 259] on select "Select Job 550060 IF Admin 553492 World Poll Aus Wave 2 Main 2025 553493 World …" at bounding box center [662, 262] width 238 height 29
select select "10536"
click at [543, 248] on select "Select Job 550060 IF Admin 553492 World Poll Aus Wave 2 Main 2025 553493 World …" at bounding box center [662, 262] width 238 height 29
drag, startPoint x: 873, startPoint y: 264, endPoint x: 863, endPoint y: 276, distance: 15.6
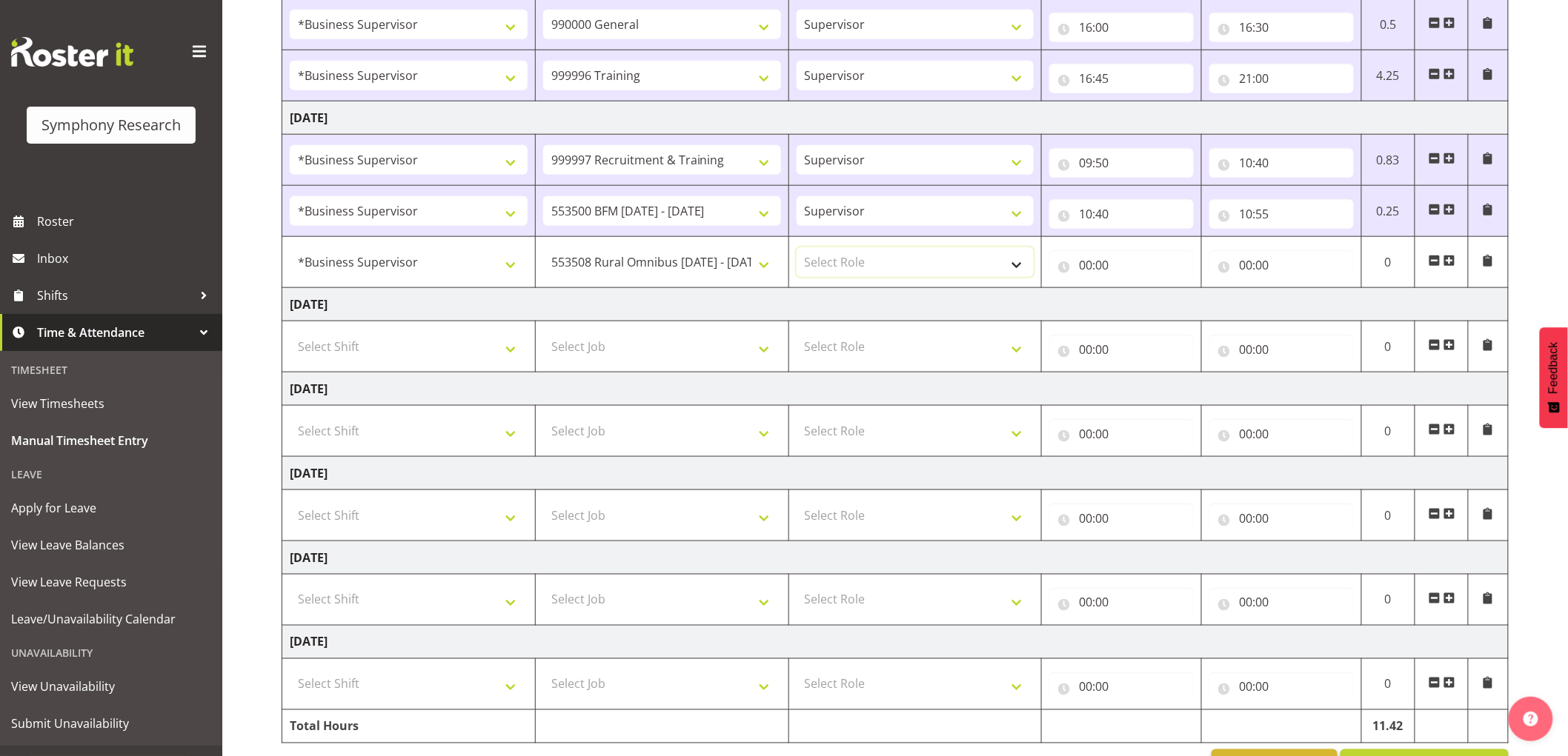
click at [873, 264] on select "Select Role Supervisor Interviewing Briefing" at bounding box center [915, 262] width 238 height 29
select select "45"
click at [796, 248] on select "Select Role Supervisor Interviewing Briefing" at bounding box center [915, 262] width 238 height 29
click at [1115, 263] on input "00:00" at bounding box center [1121, 265] width 145 height 29
click at [1148, 293] on select "00 01 02 03 04 05 06 07 08 09 10 11 12 13 14 15 16 17 18 19 20 21 22 23" at bounding box center [1150, 304] width 34 height 29
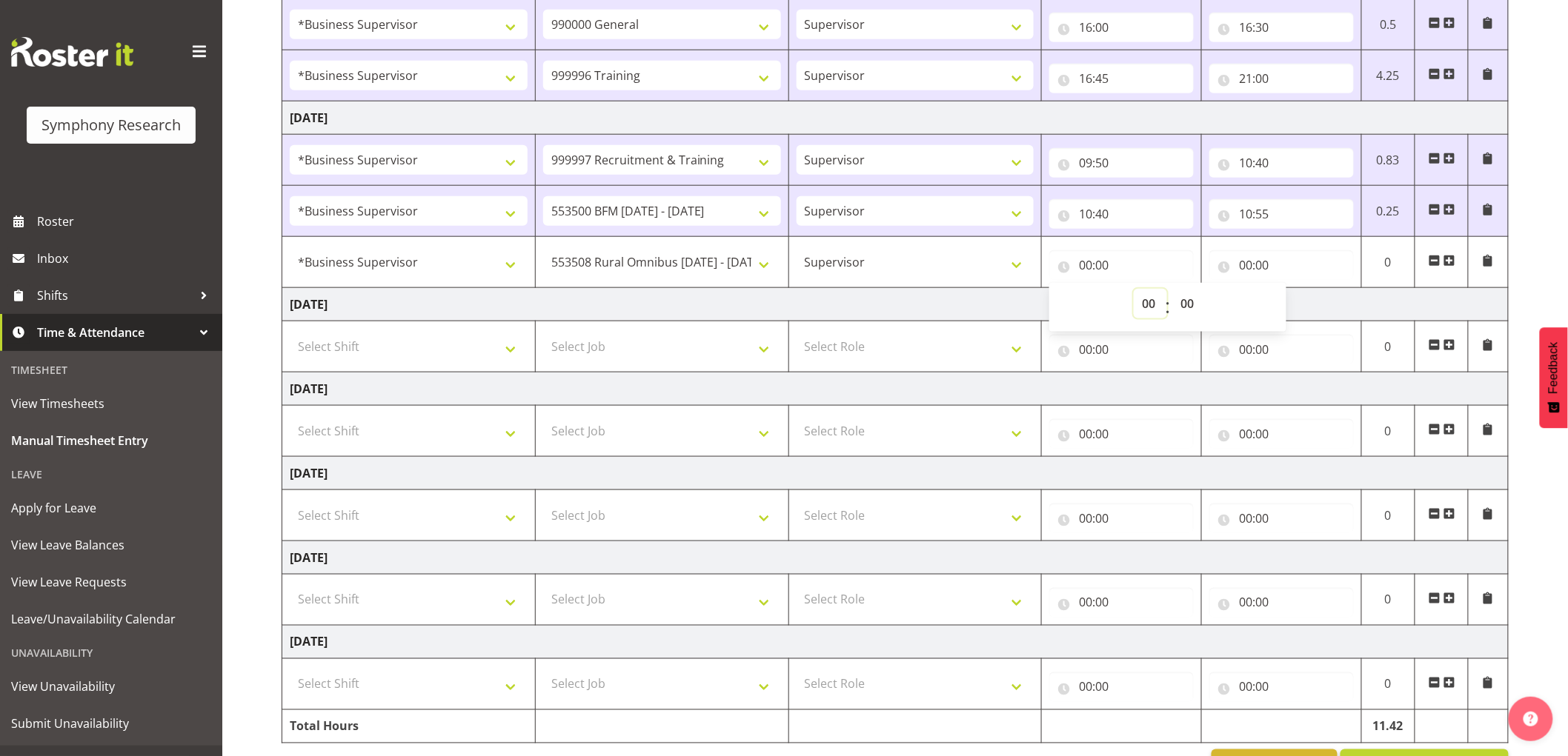
select select "10"
click at [1134, 290] on select "00 01 02 03 04 05 06 07 08 09 10 11 12 13 14 15 16 17 18 19 20 21 22 23" at bounding box center [1150, 304] width 34 height 29
type input "10:00"
click at [1198, 309] on select "00 01 02 03 04 05 06 07 08 09 10 11 12 13 14 15 16 17 18 19 20 21 22 23 24 25 2…" at bounding box center [1189, 304] width 34 height 29
select select "55"
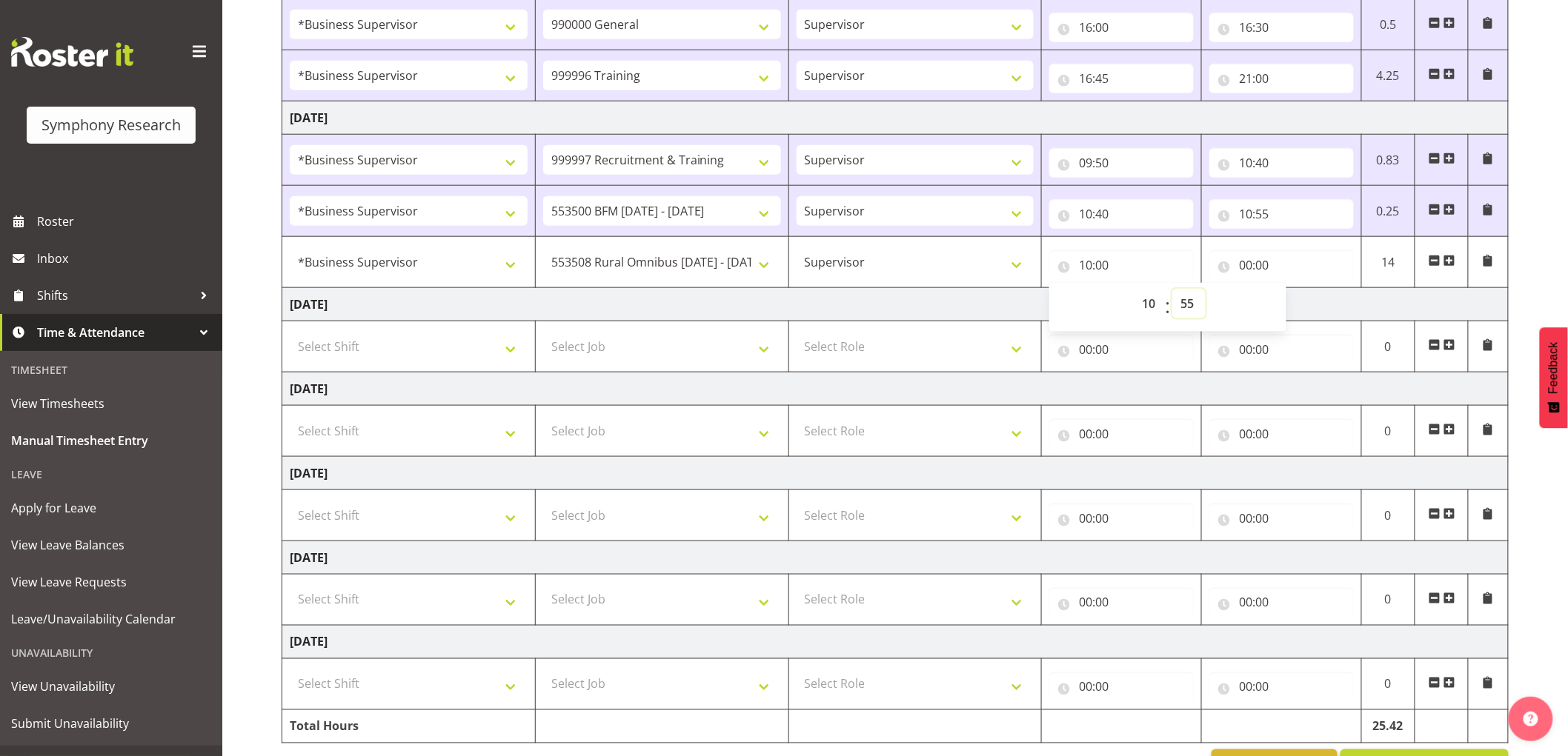
click at [1173, 290] on select "00 01 02 03 04 05 06 07 08 09 10 11 12 13 14 15 16 17 18 19 20 21 22 23 24 25 2…" at bounding box center [1189, 304] width 34 height 29
type input "10:55"
click at [961, 316] on td "Wednesday 27th August 2025" at bounding box center [895, 304] width 1226 height 34
